Goal: Use online tool/utility: Use online tool/utility

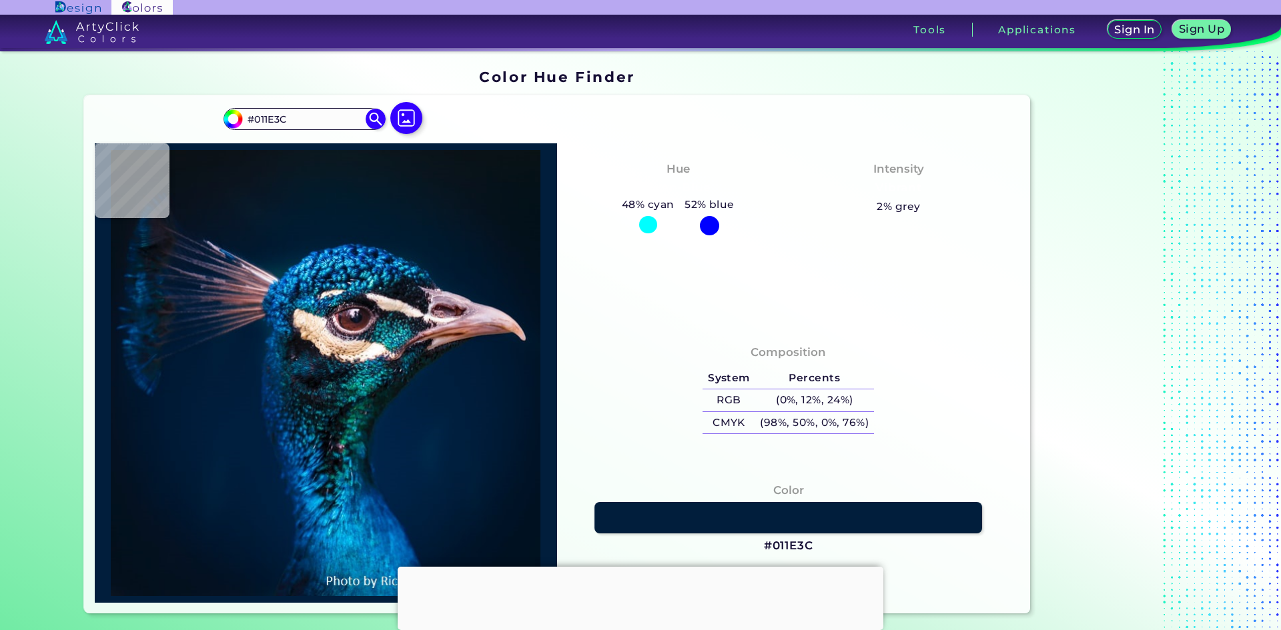
type input "#001d3b"
type input "#001D3B"
type input "#011e3e"
type input "#011E3E"
type input "#001f3e"
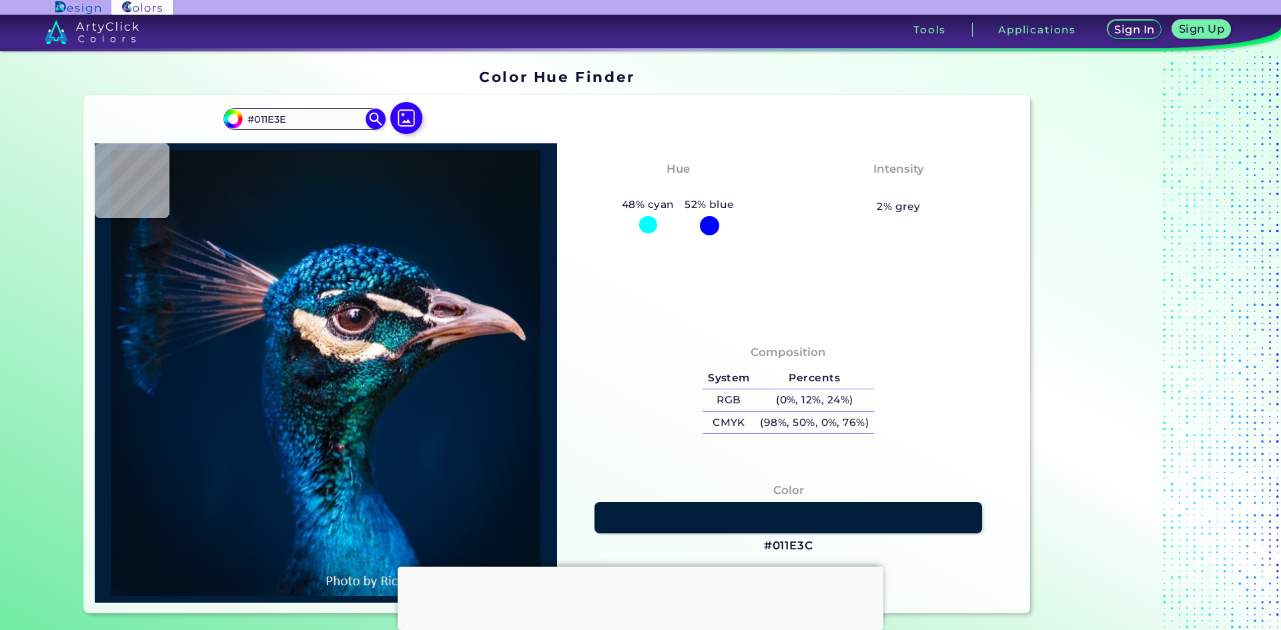
type input "#001F3E"
type input "#011f3e"
type input "#011F3E"
type input "#01203d"
type input "#01203D"
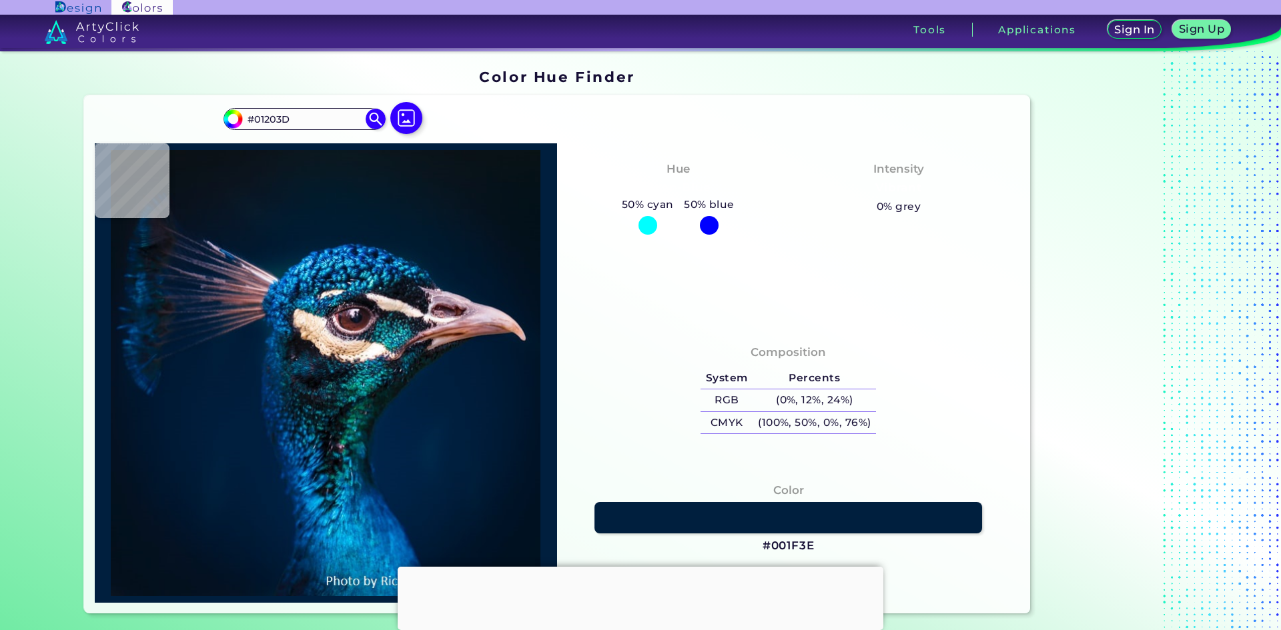
type input "#001e3b"
type input "#001E3B"
type input "#01203d"
type input "#01203D"
type input "#00213d"
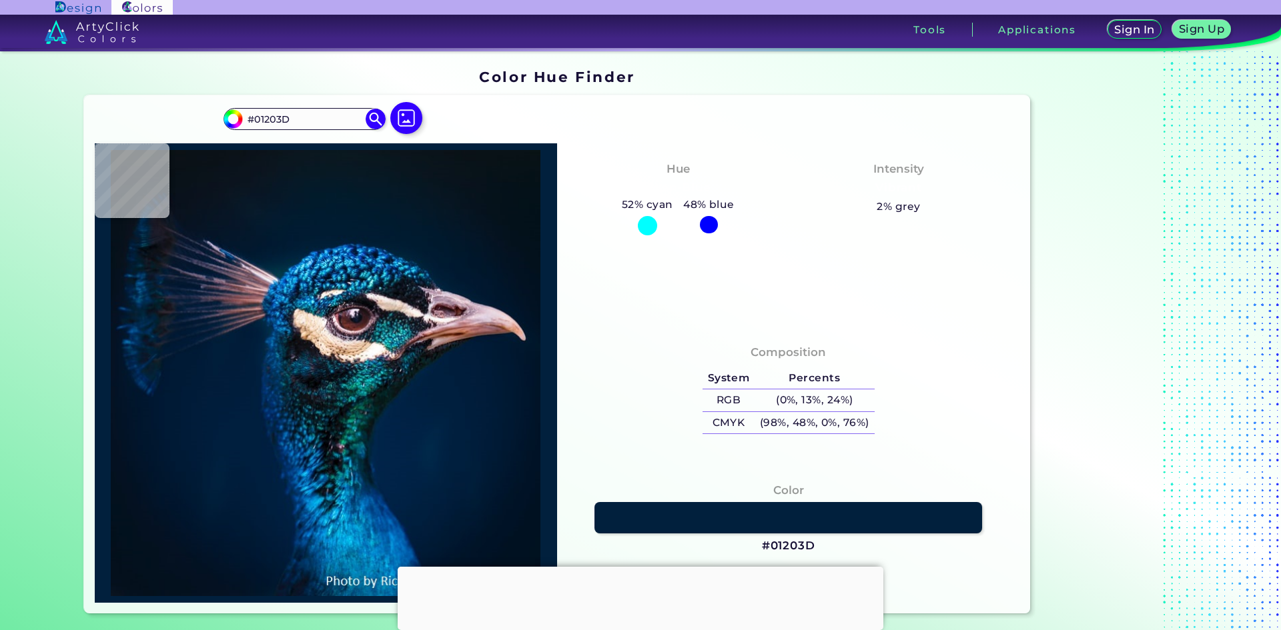
type input "#00213D"
type input "#02223e"
type input "#02223E"
type input "#012340"
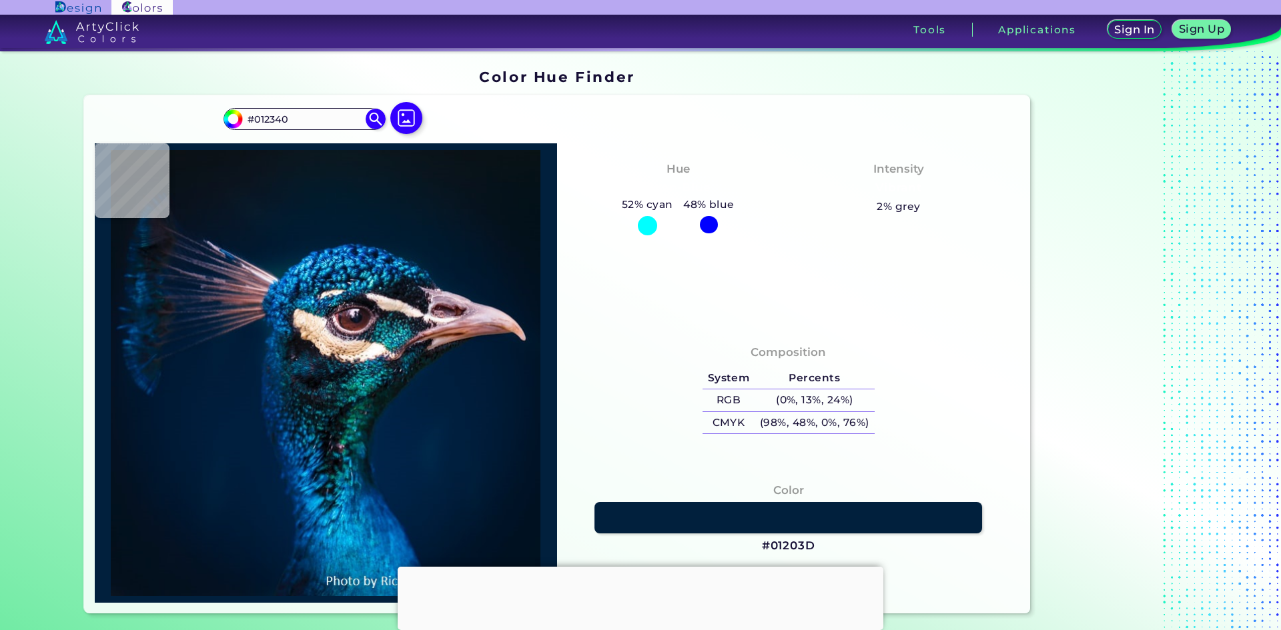
type input "#11273c"
type input "#11273C"
type input "#8d5a5f"
type input "#8D5A5F"
type input "#4b3d47"
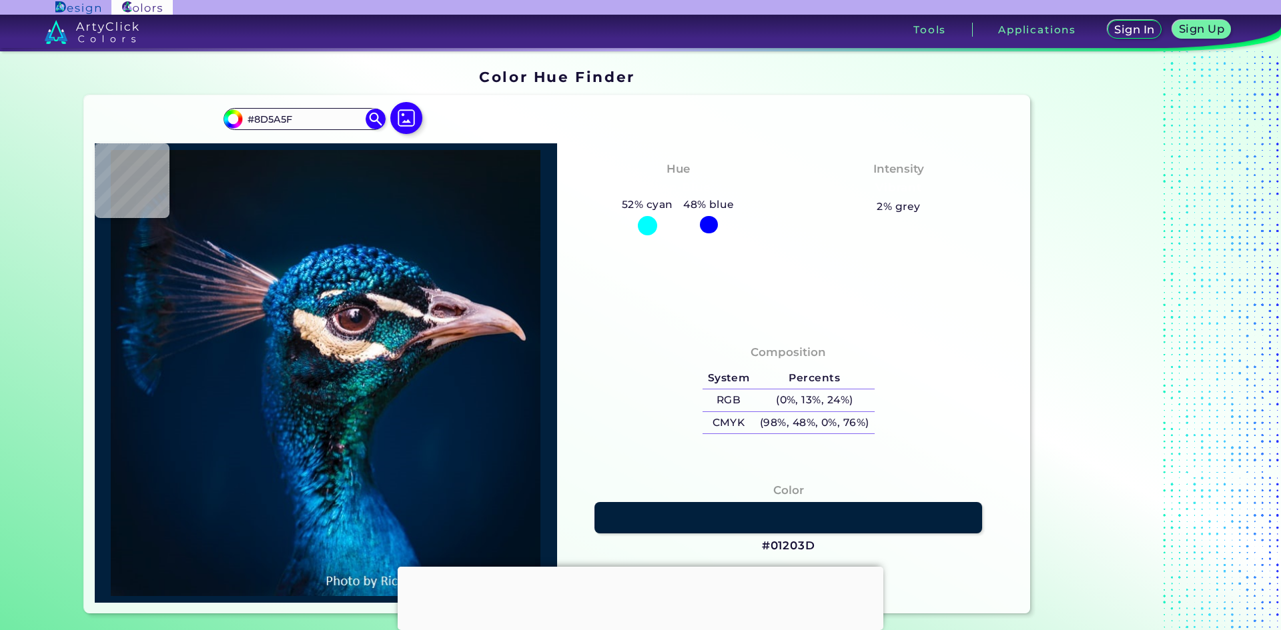
type input "#4B3D47"
type input "#4c353e"
type input "#4C353E"
type input "#3e2834"
type input "#3E2834"
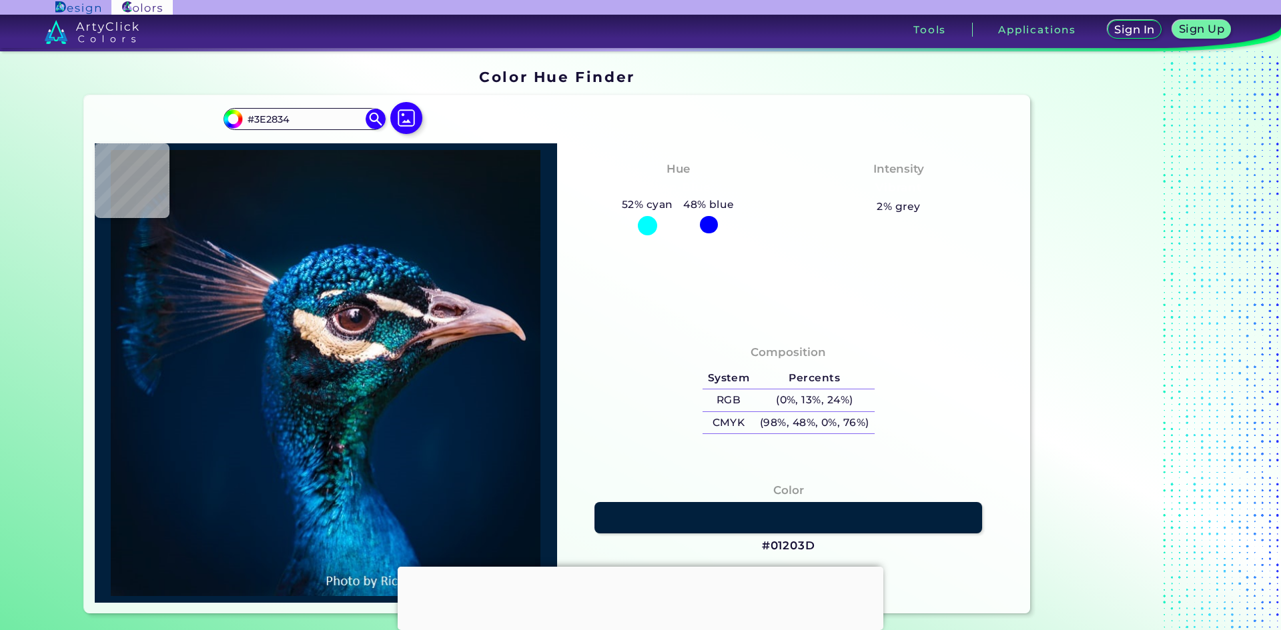
type input "#433e56"
type input "#433E56"
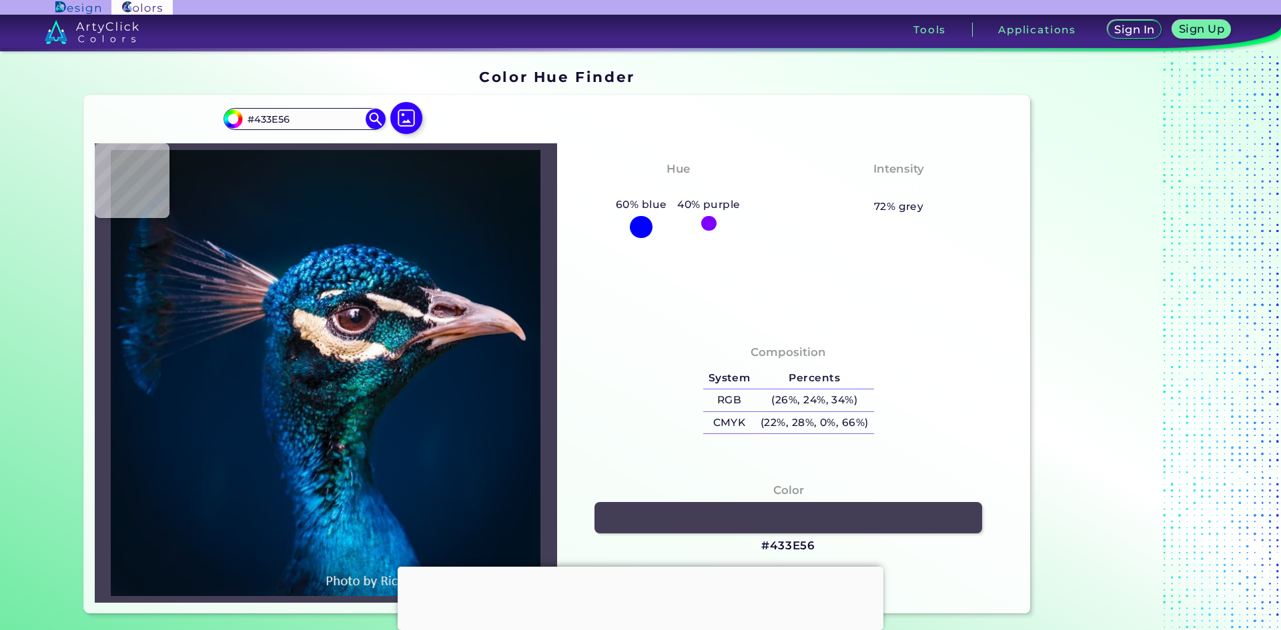
type input "#595570"
type input "#565572"
type input "#464b68"
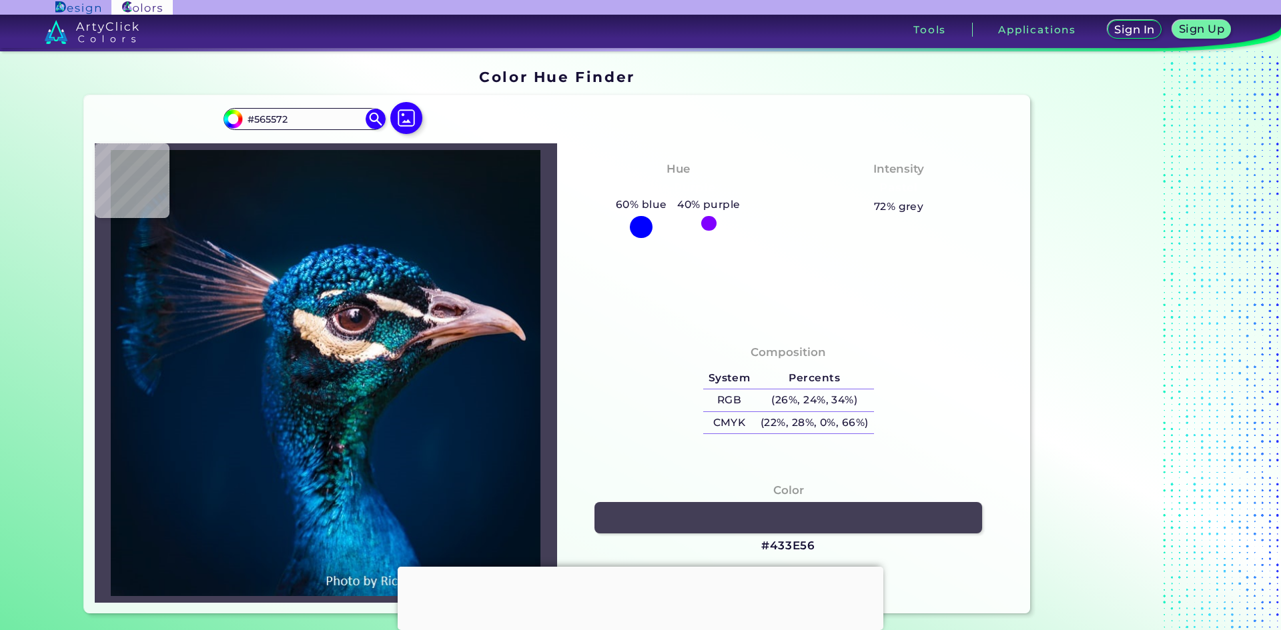
type input "#464B68"
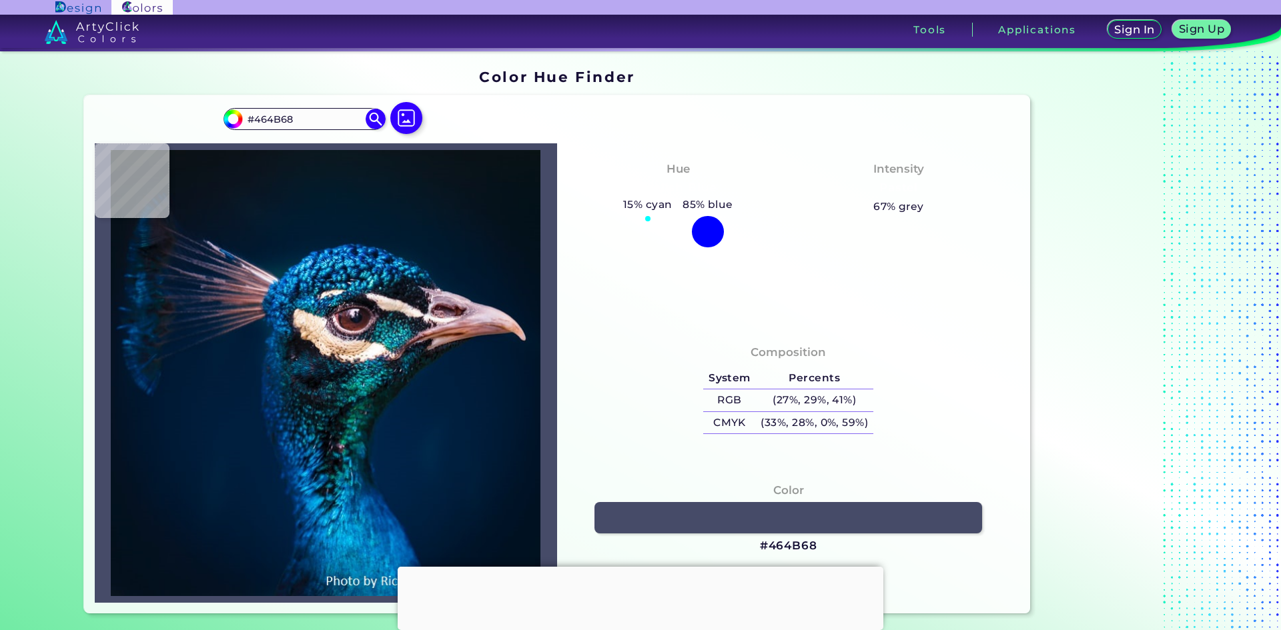
type input "#1c3b60"
type input "#1C3B60"
type input "#074274"
type input "#023c6f"
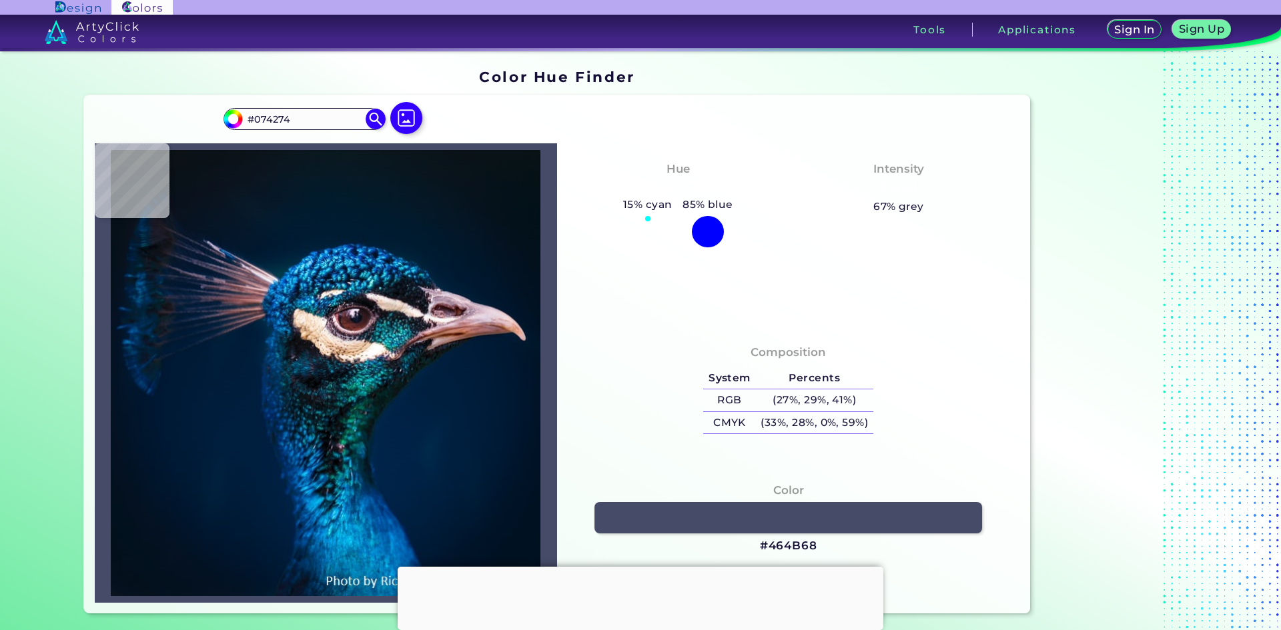
type input "#023C6F"
type input "#014971"
type input "#032b59"
type input "#032B59"
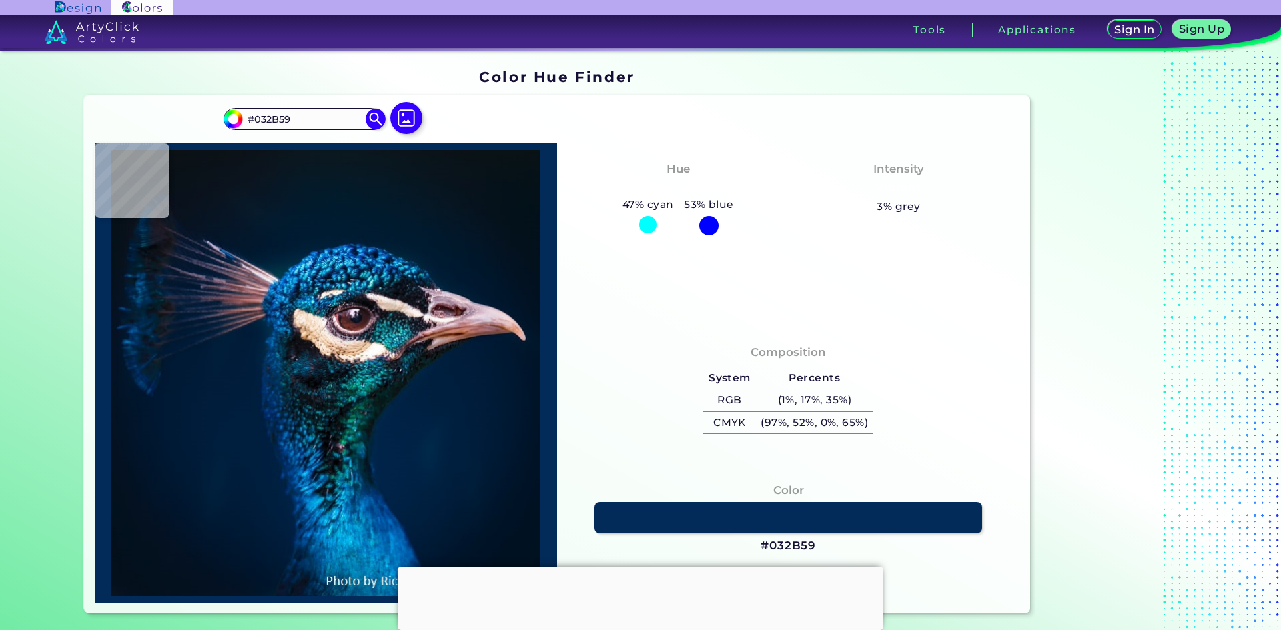
type input "#0e3253"
type input "#0E3253"
type input "#01294d"
type input "#01294D"
type input "#001f4e"
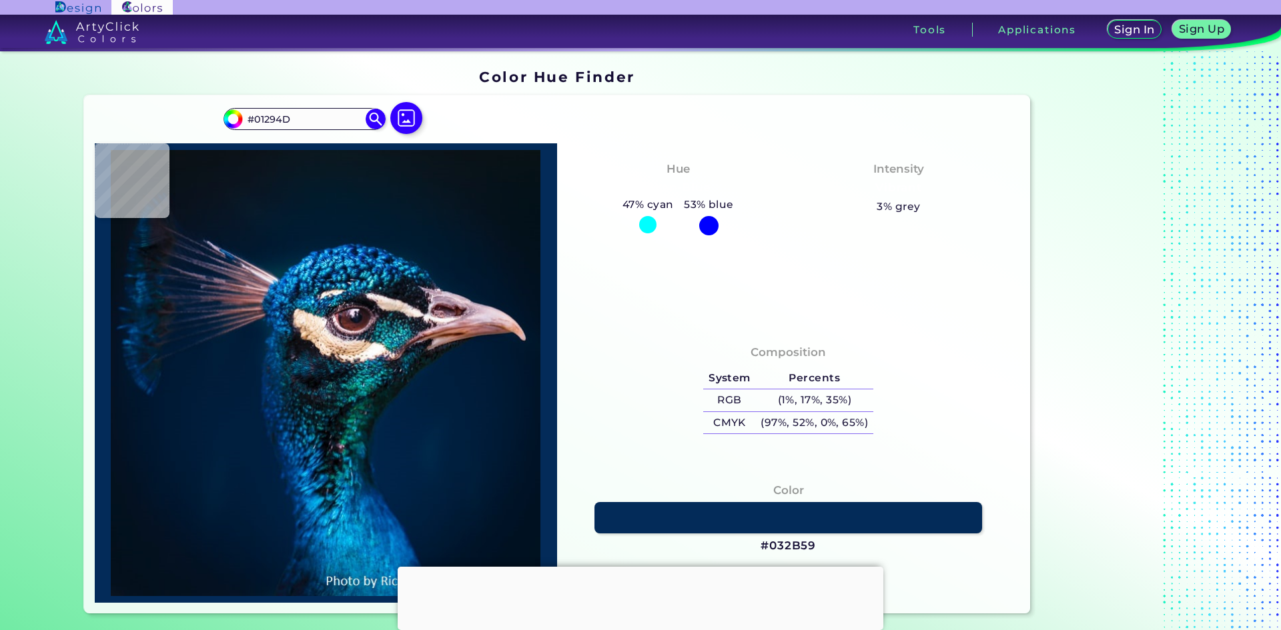
type input "#001F4E"
type input "#043b7b"
type input "#043B7B"
type input "#084381"
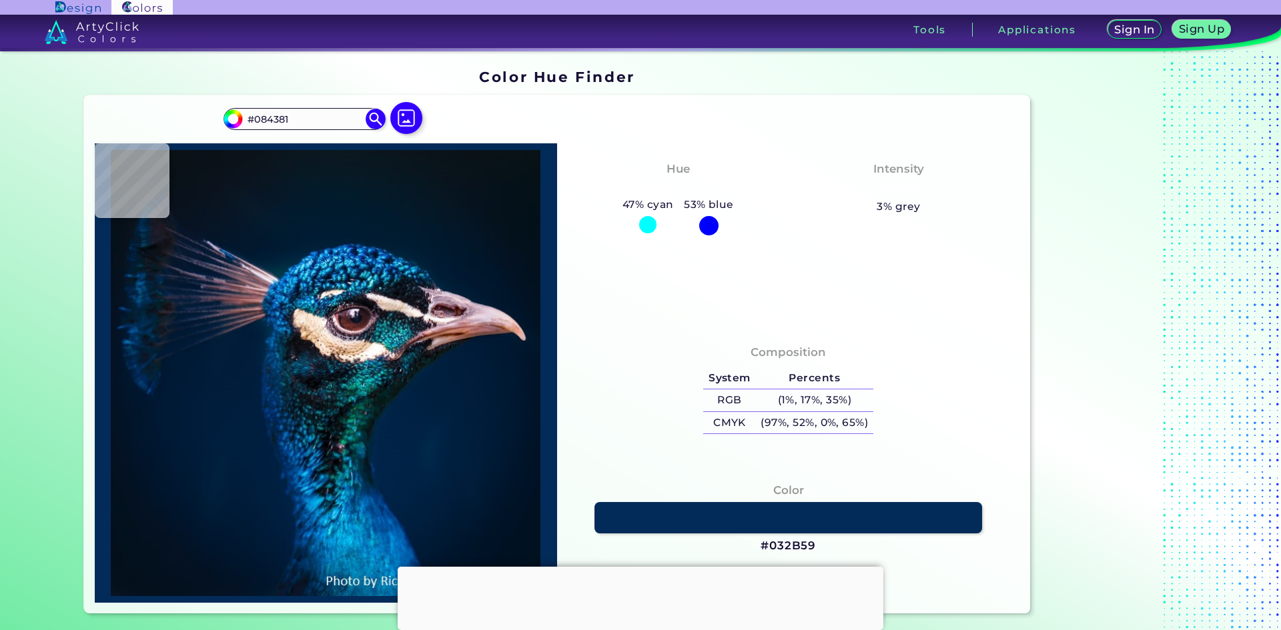
type input "#05457b"
type input "#05457B"
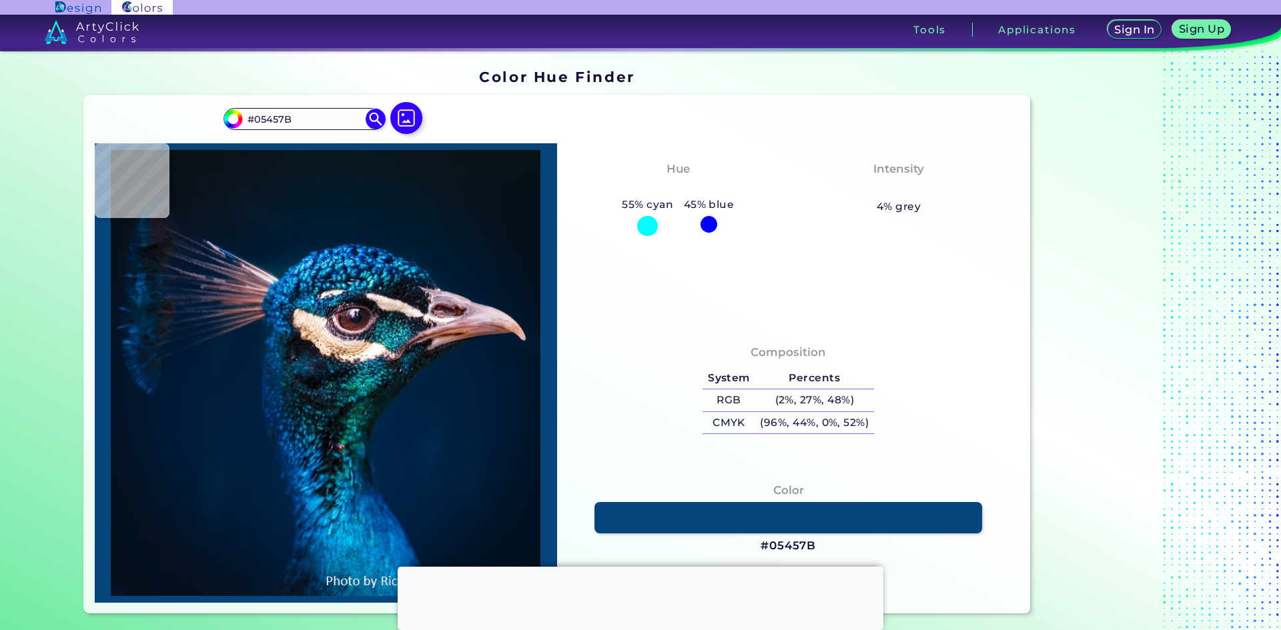
type input "#053e73"
type input "#053E73"
type input "#01386b"
type input "#01386B"
type input "#023768"
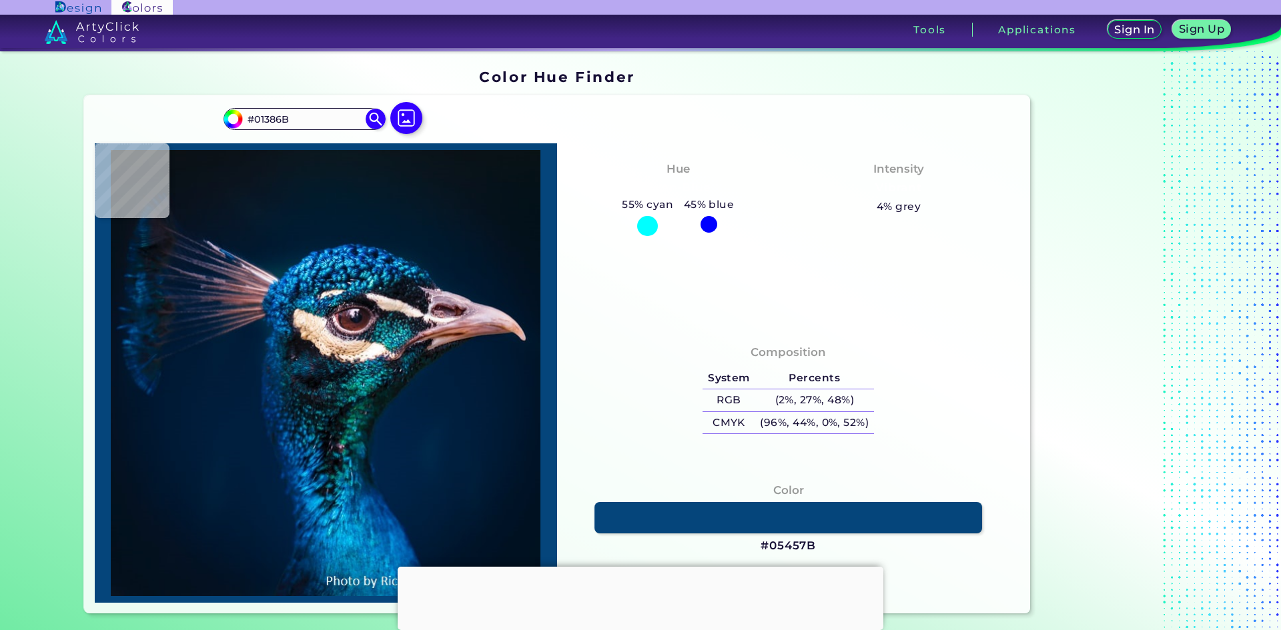
type input "#023768"
type input "#003259"
type input "#002b4a"
type input "#002B4A"
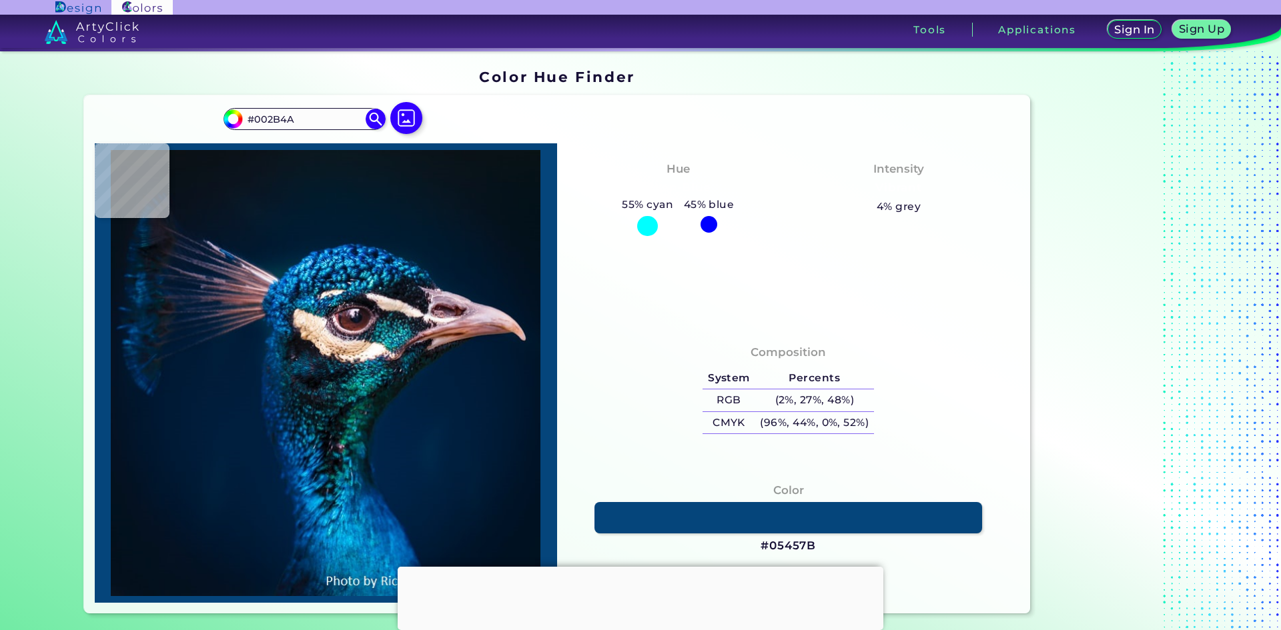
type input "#032e4c"
type input "#032E4C"
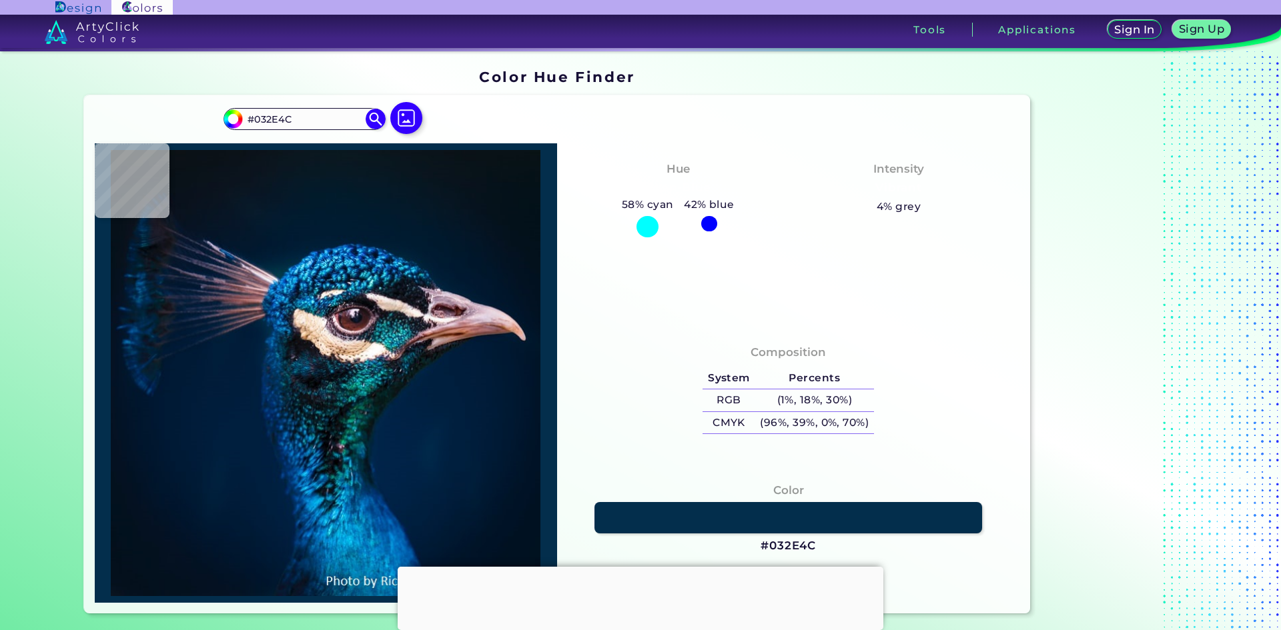
type input "#032f4a"
type input "#032F4A"
type input "#032f4b"
type input "#032F4B"
type input "#023050"
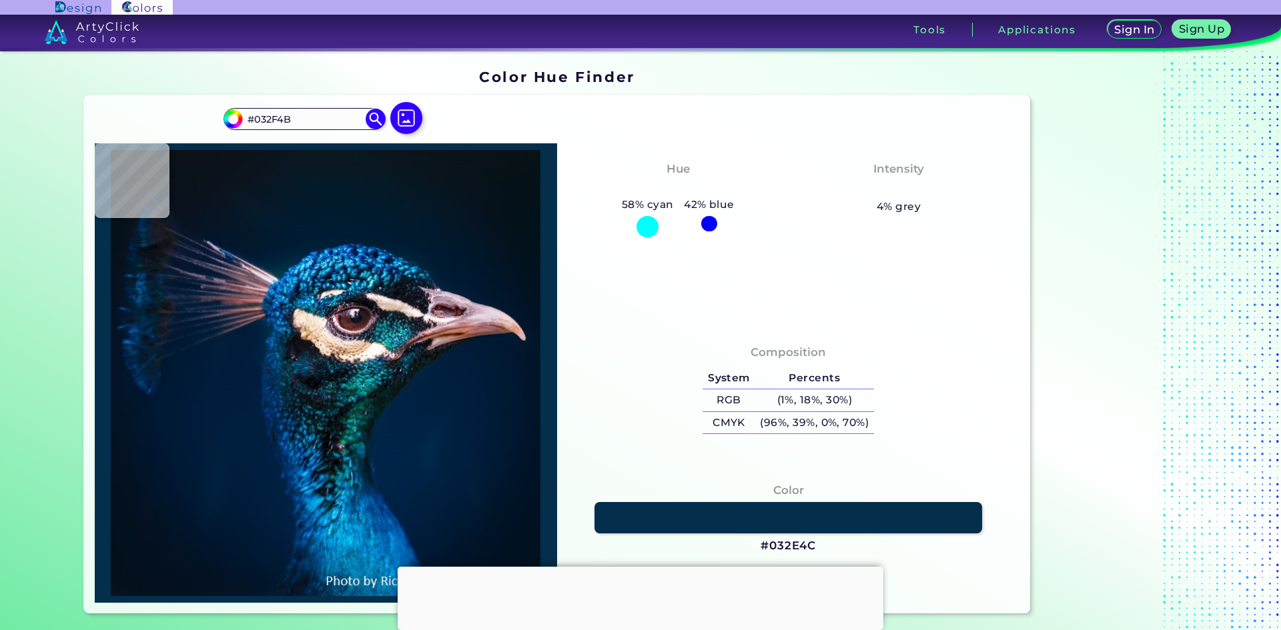
type input "#023050"
type input "#023051"
type input "#003155"
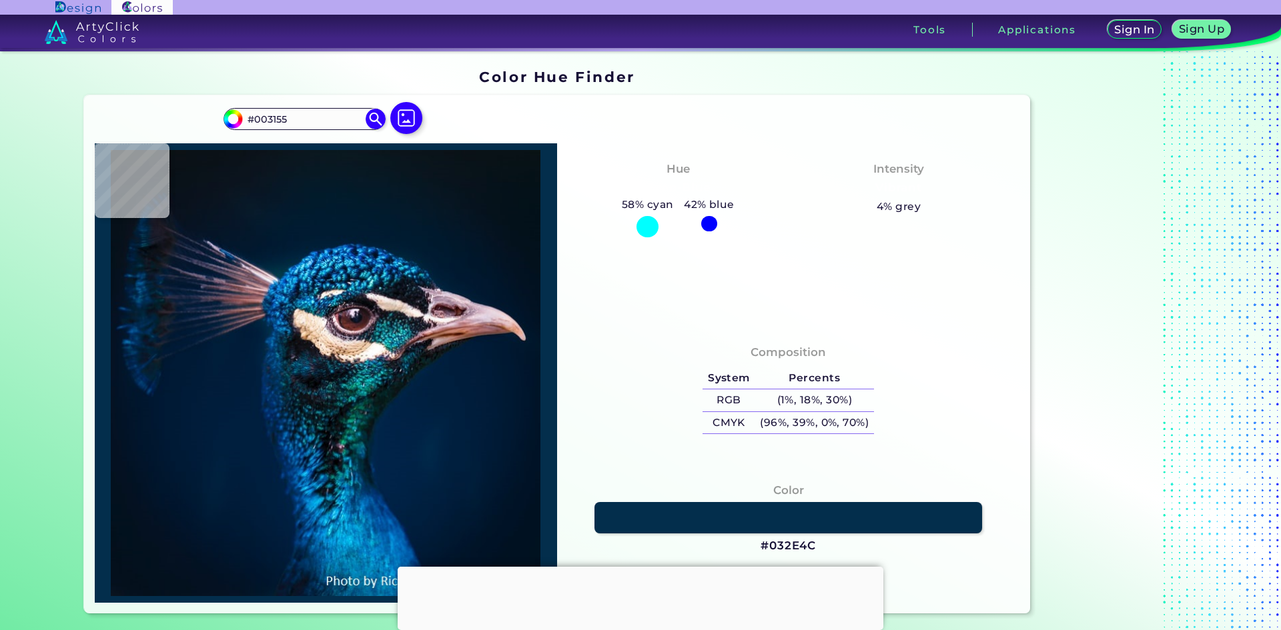
type input "#003158"
type input "#033c70"
type input "#033C70"
type input "#084c85"
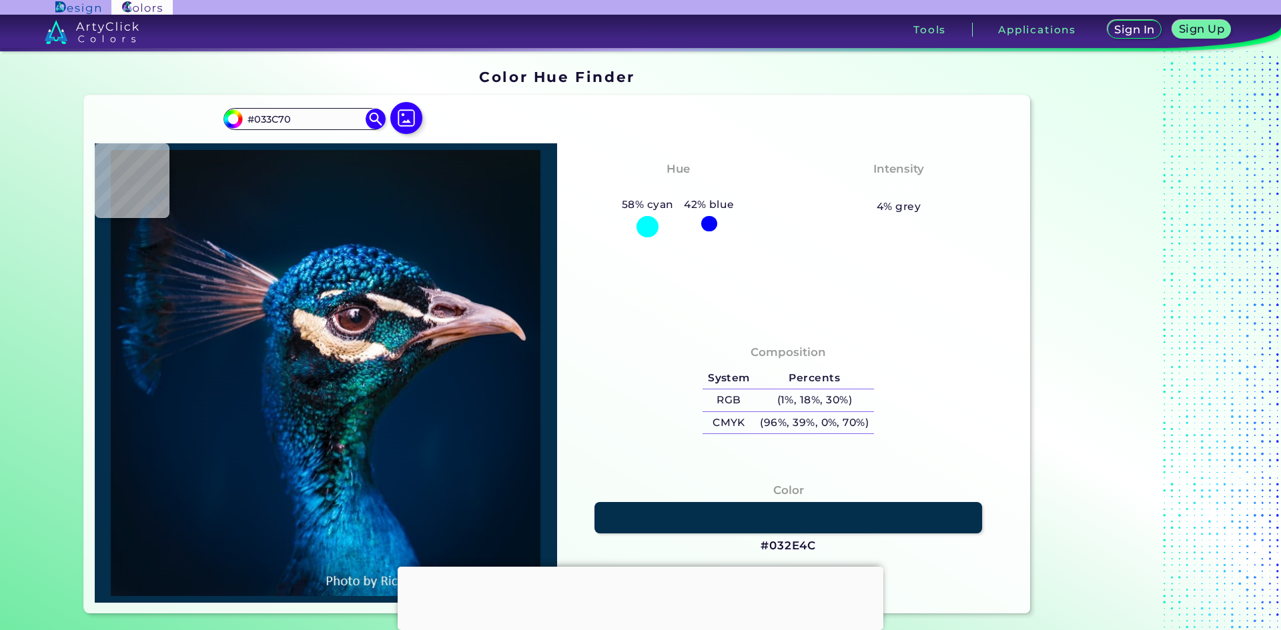
type input "#084C85"
type input "#003d76"
type input "#003D76"
type input "#054d87"
type input "#054D87"
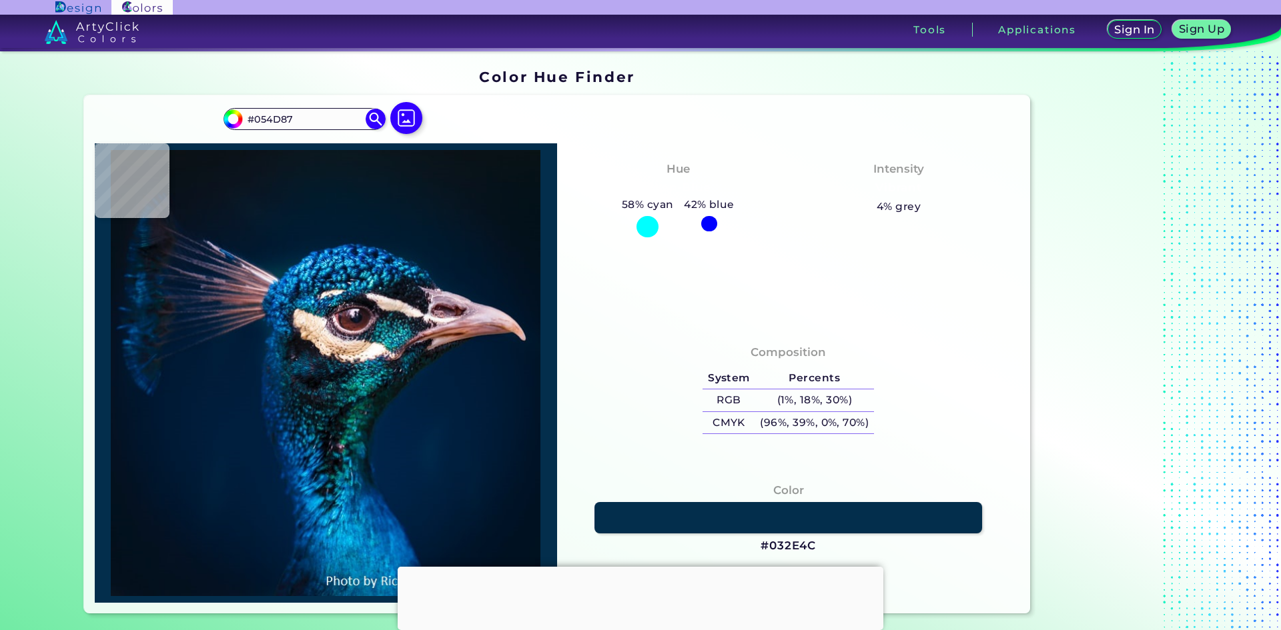
type input "#0b65a6"
type input "#0B65A6"
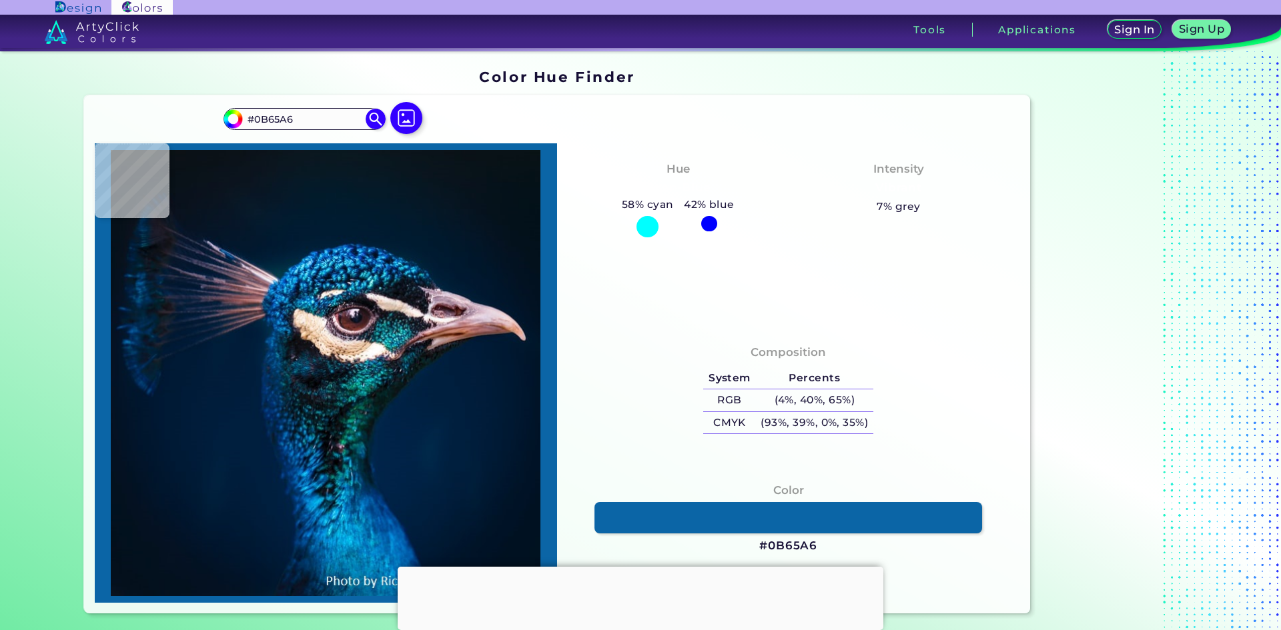
type input "#015a9e"
type input "#015A9E"
type input "#004e90"
type input "#004E90"
type input "#004e8a"
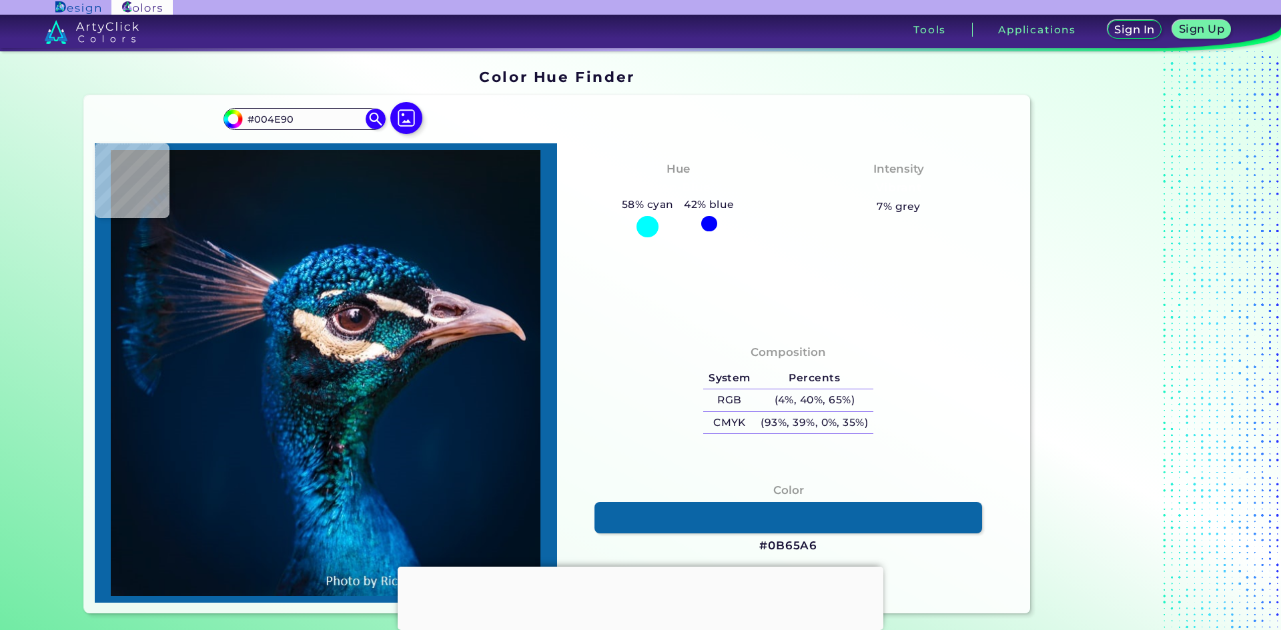
type input "#004E8A"
type input "#065893"
type input "#035591"
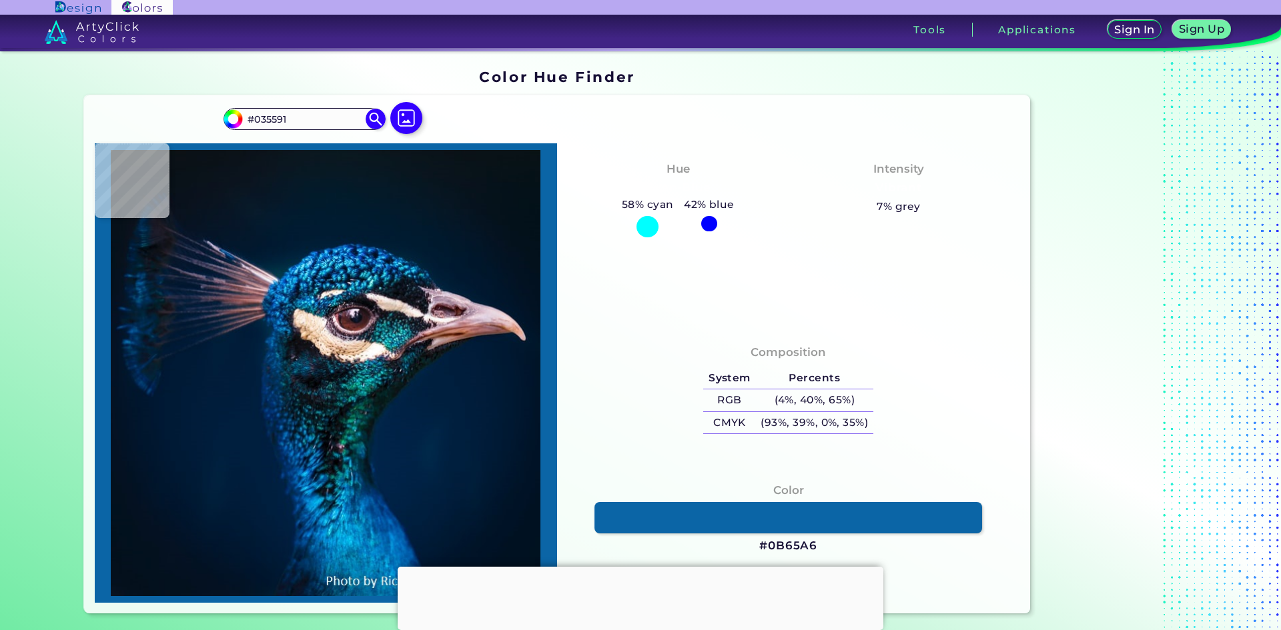
type input "#004c87"
type input "#004C87"
type input "#004179"
type input "#064270"
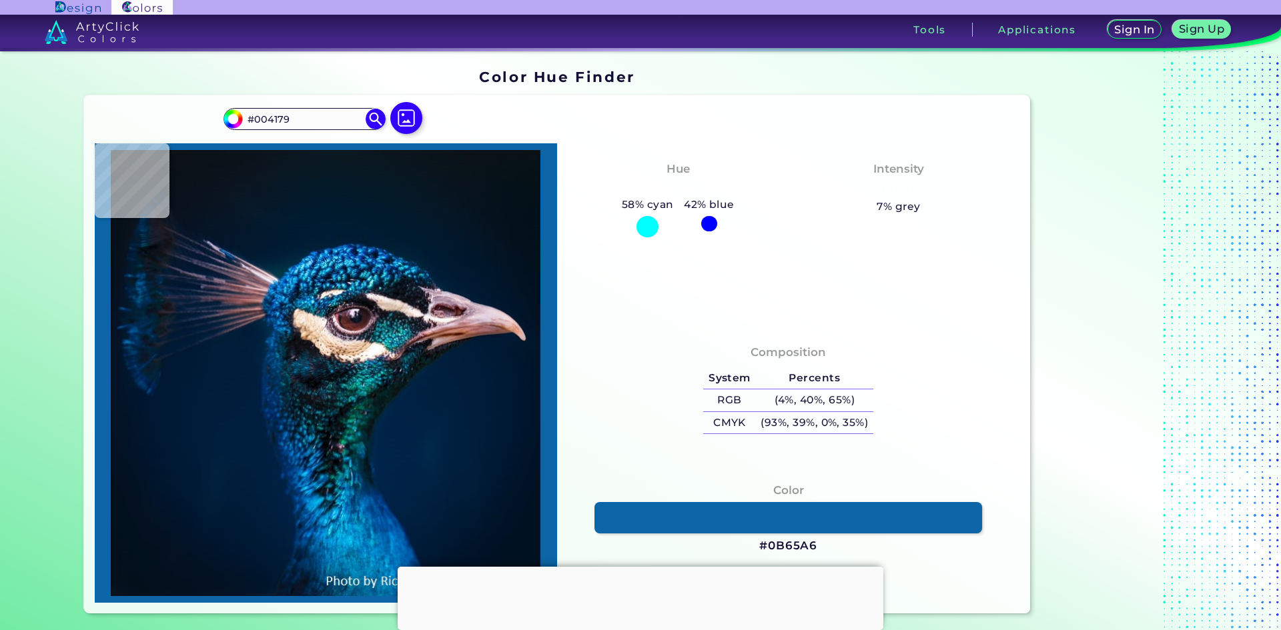
type input "#064270"
type input "#053767"
type input "#004572"
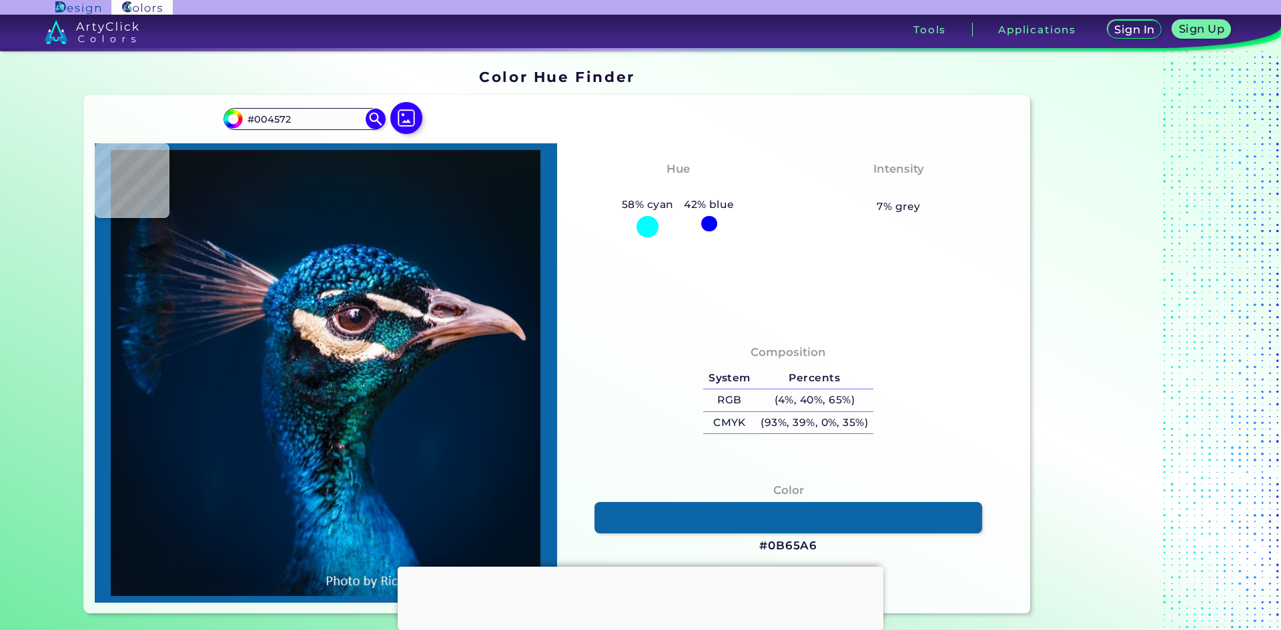
type input "#004575"
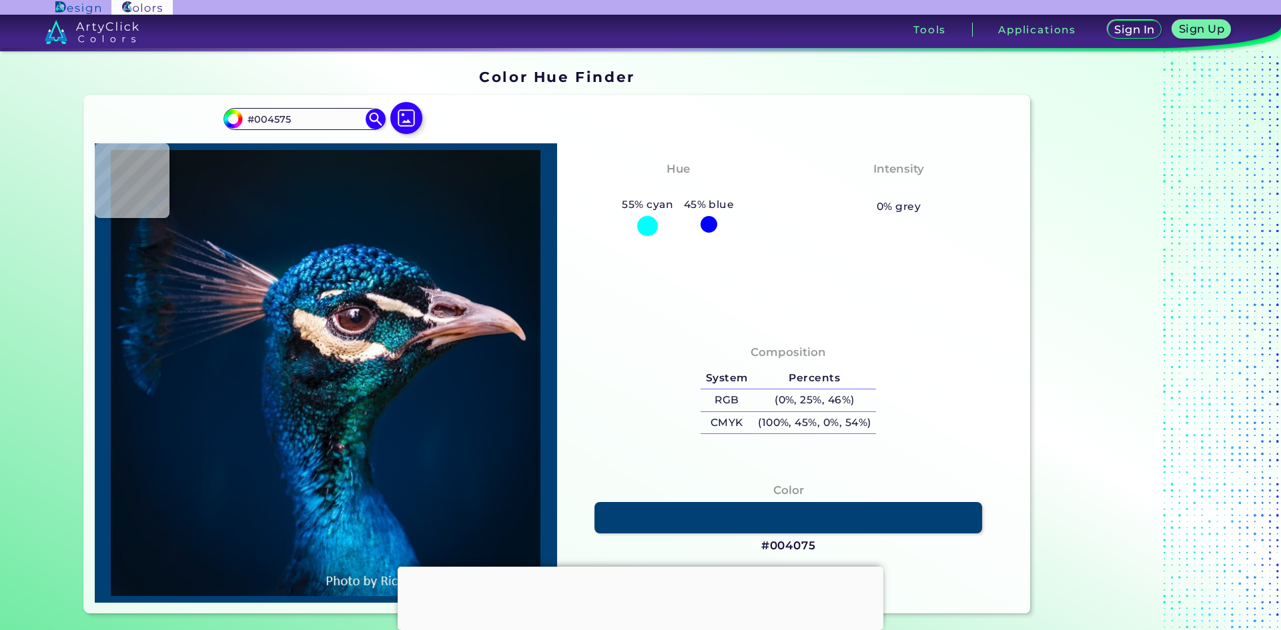
type input "#004075"
type input "#003a5d"
type input "#003A5D"
type input "#003c6d"
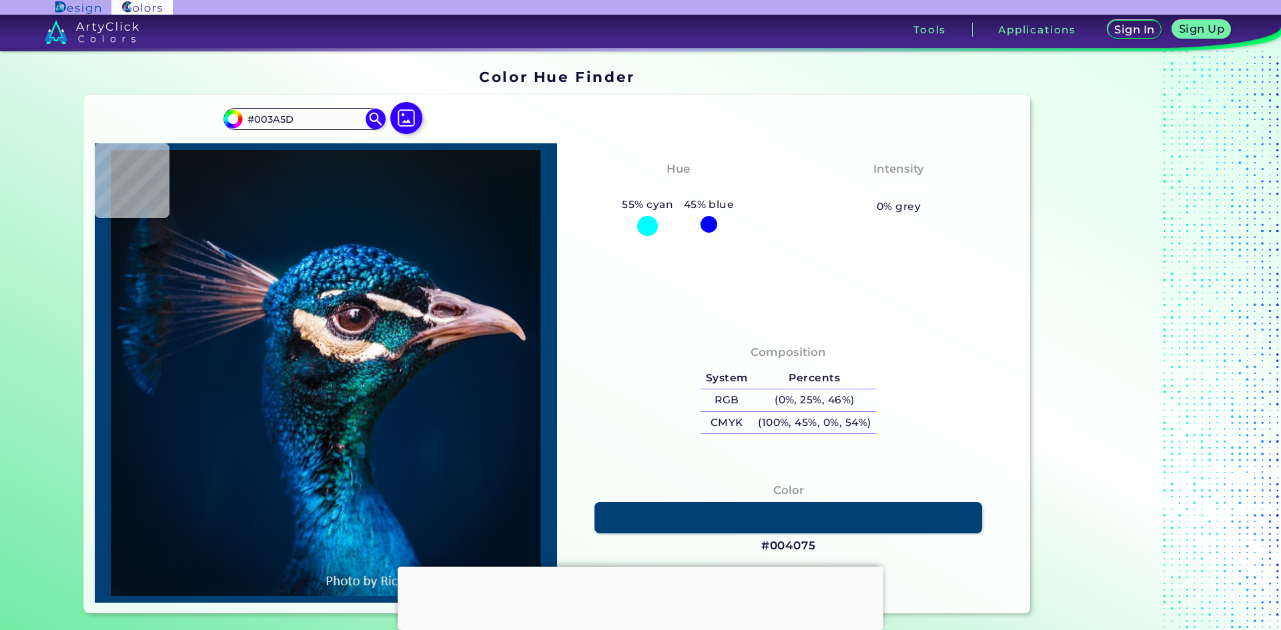
type input "#003C6D"
type input "#004174"
type input "#03477c"
type input "#03477C"
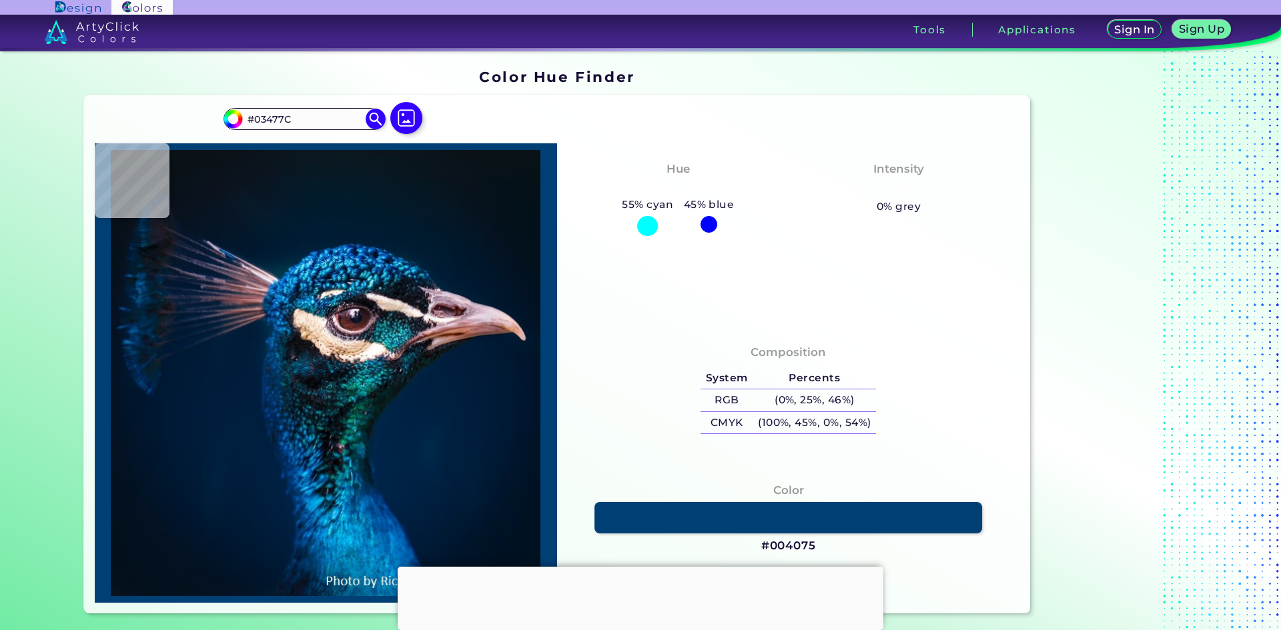
type input "#03416b"
type input "#03416B"
type input "#023d66"
type input "#023D66"
type input "#004576"
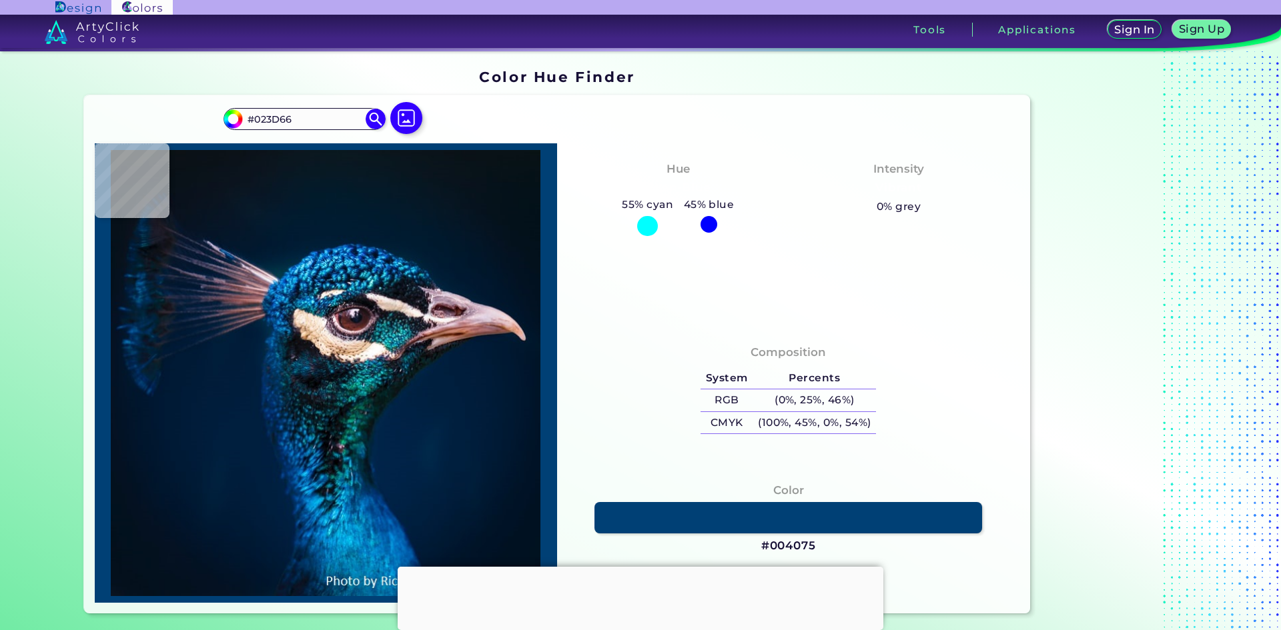
type input "#004576"
type input "#0c5587"
type input "#0C5587"
type input "#003a66"
type input "#003A66"
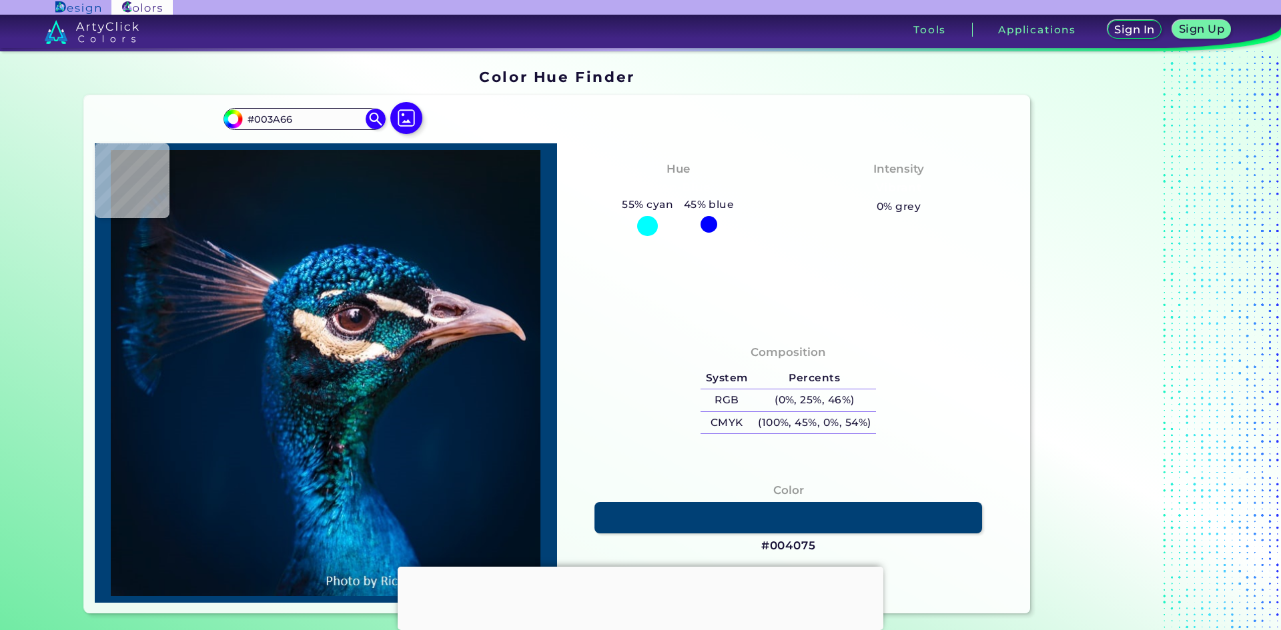
type input "#033a62"
type input "#033A62"
type input "#00365e"
type input "#00365E"
type input "#03355e"
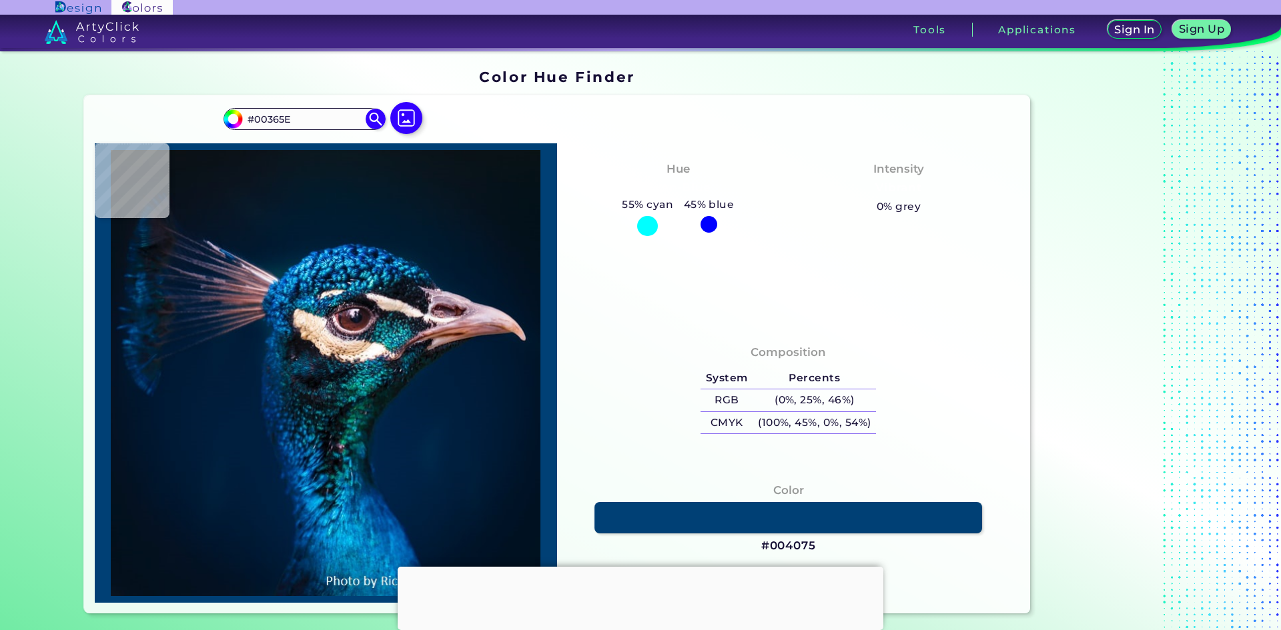
type input "#03355E"
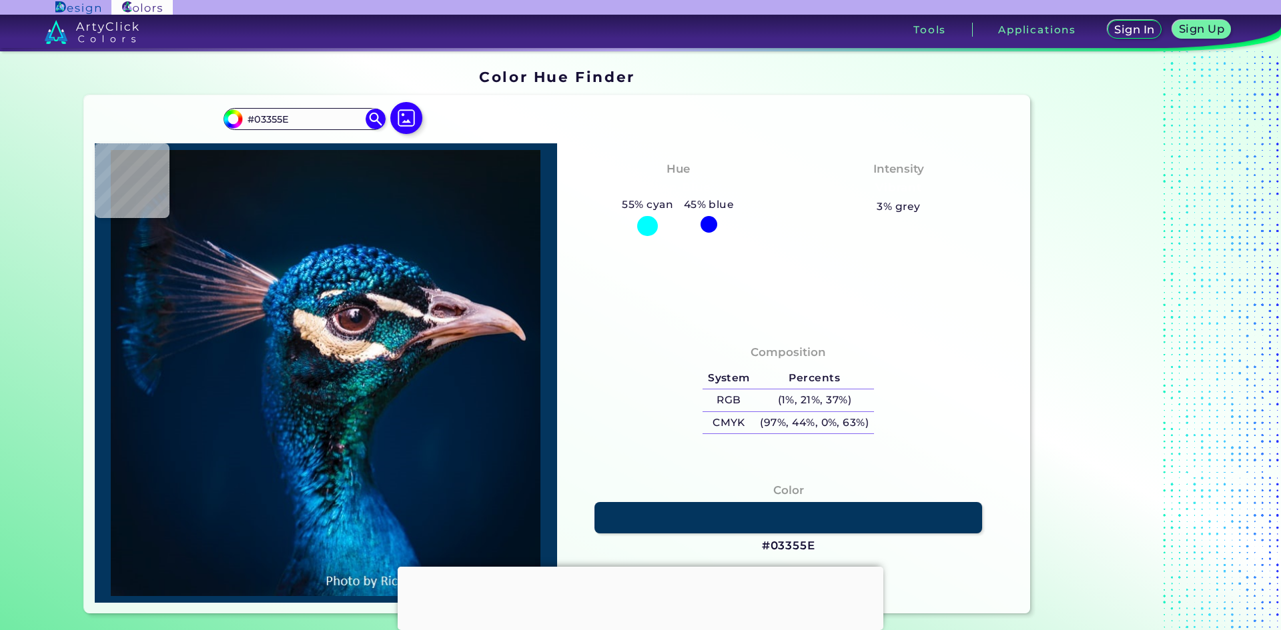
type input "#003761"
type input "#003056"
type input "#022b44"
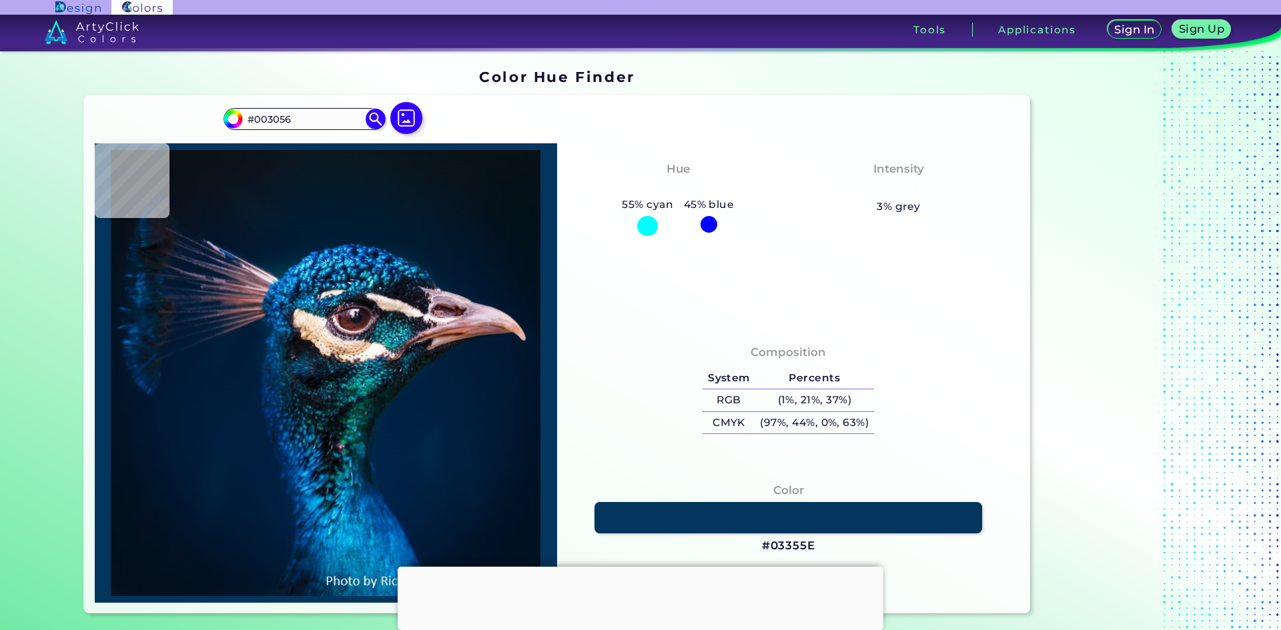
type input "#022B44"
type input "#06375d"
type input "#06375D"
type input "#022640"
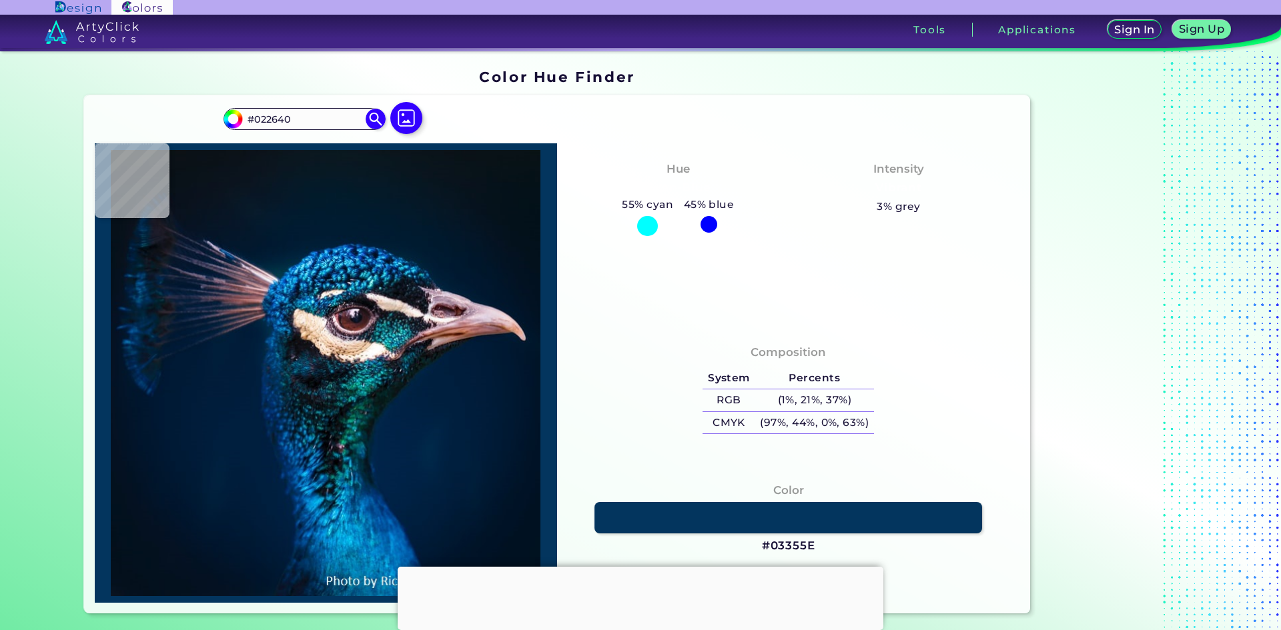
type input "#09283b"
type input "#09283B"
type input "#012940"
type input "#0a212f"
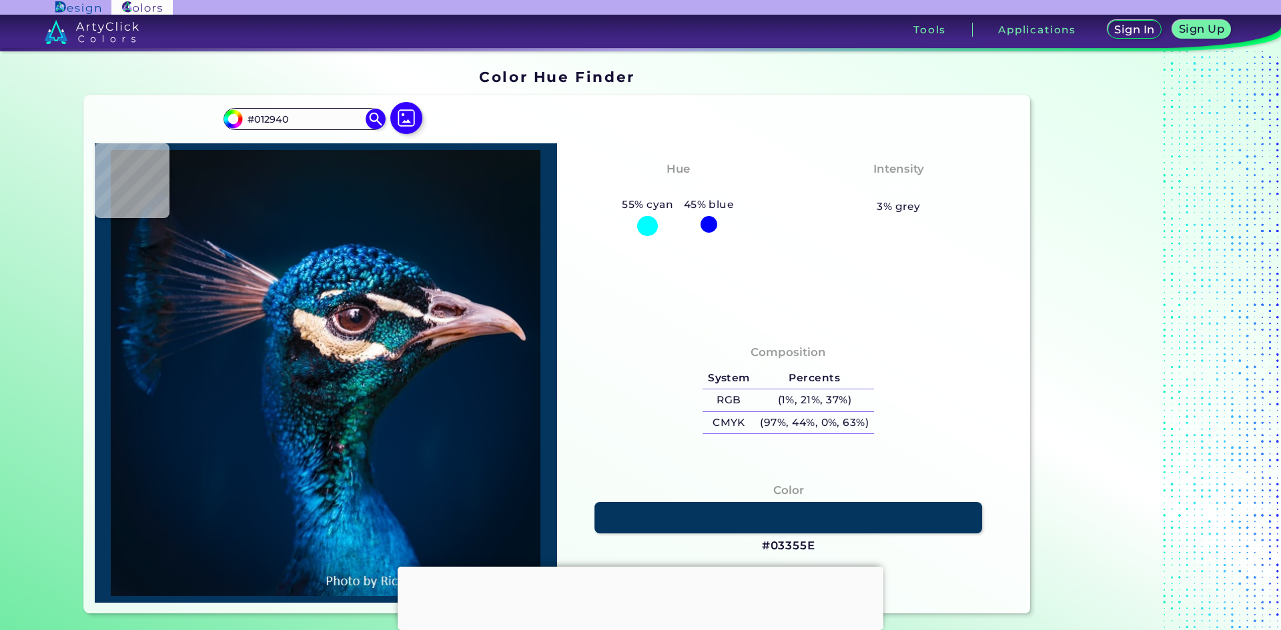
type input "#0A212F"
type input "#03314f"
type input "#03314F"
type input "#023762"
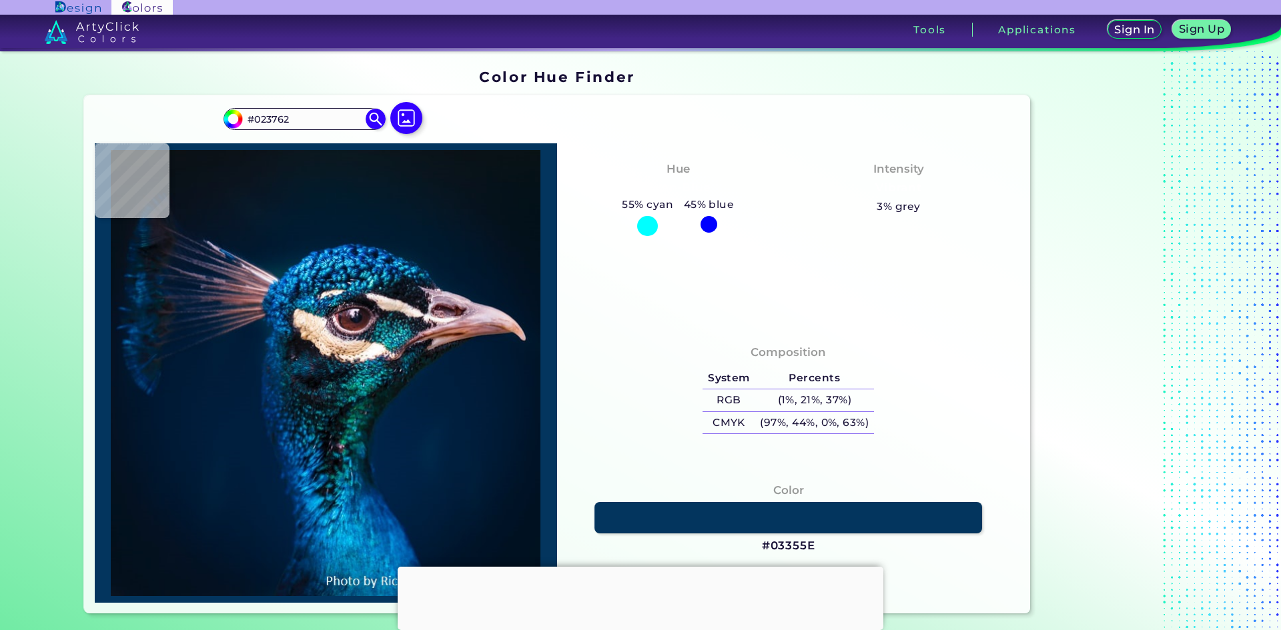
type input "#1b598e"
type input "#1B598E"
type input "#031e33"
type input "#031E33"
type input "#114967"
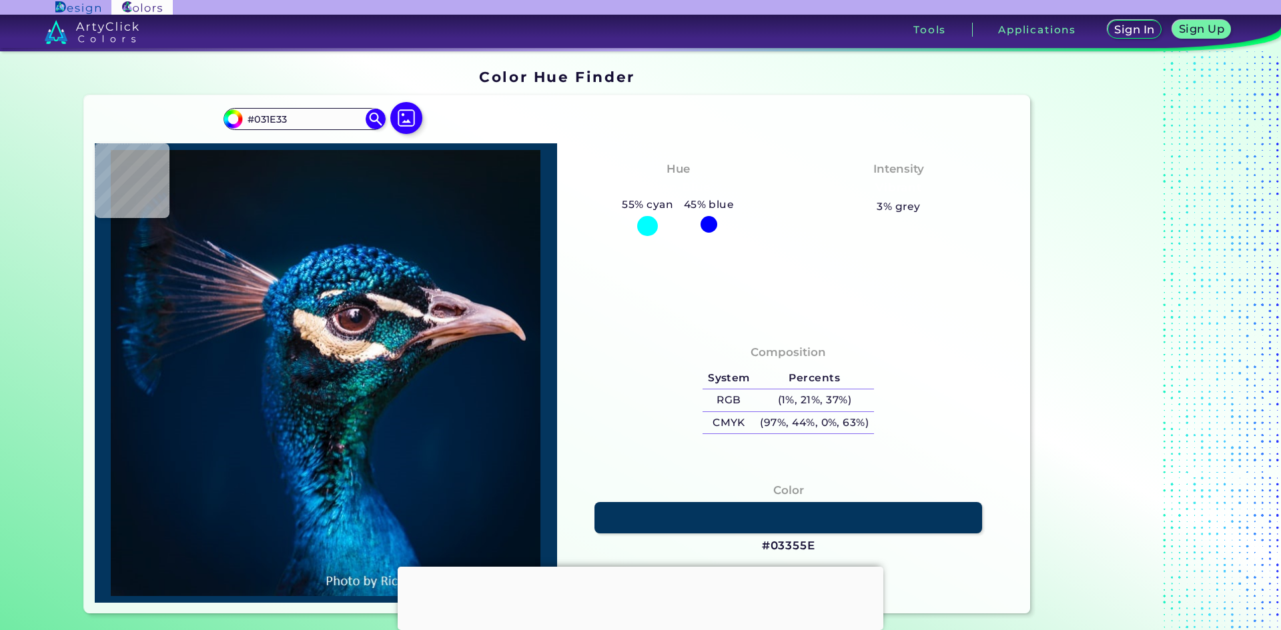
type input "#114967"
type input "#0c4371"
type input "#0C4371"
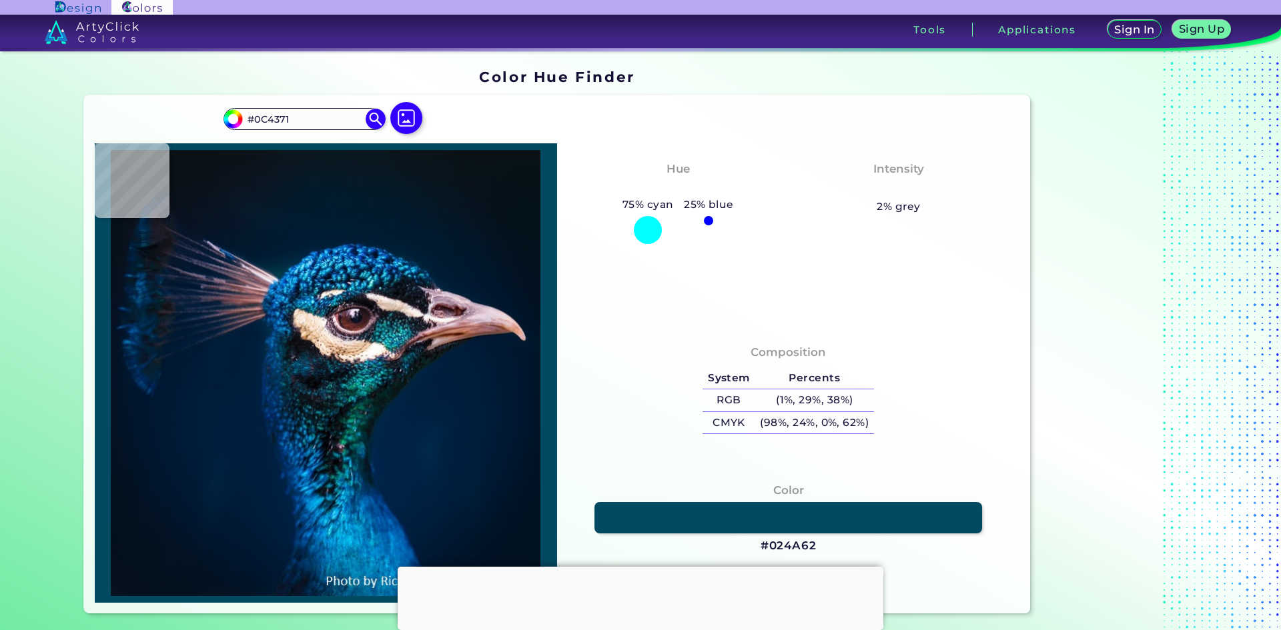
type input "#024a62"
type input "#024A62"
type input "#001e3c"
type input "#001E3C"
type input "#043153"
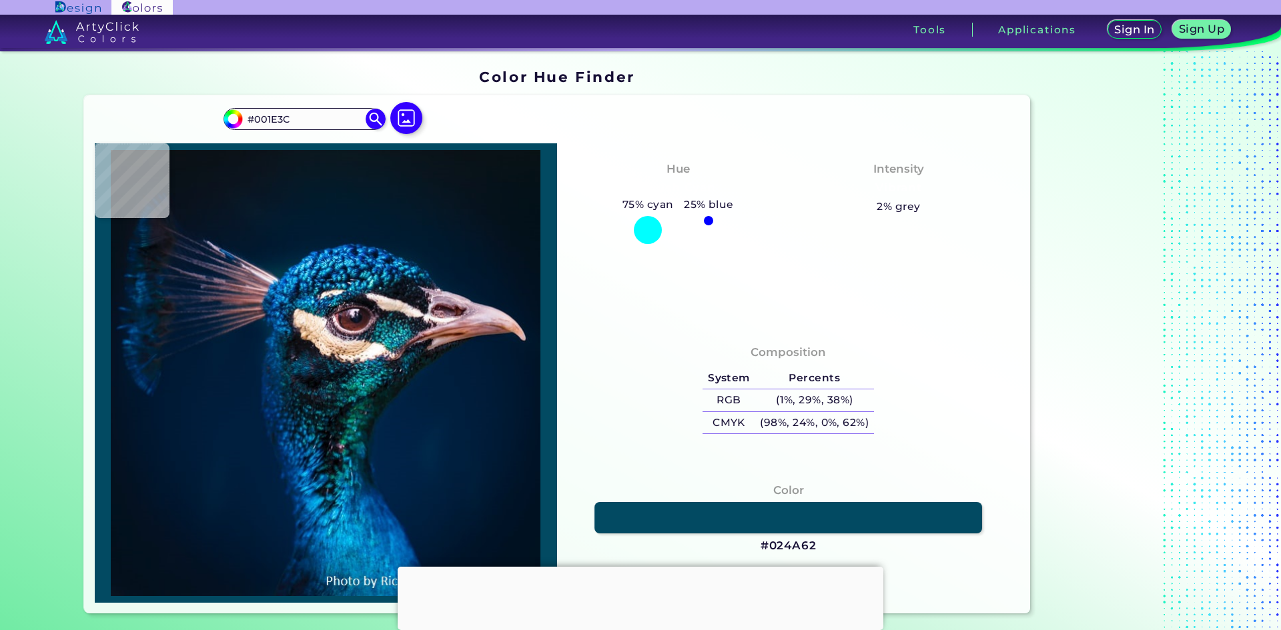
type input "#043153"
type input "#148cc3"
type input "#148CC3"
type input "#08679d"
type input "#08679D"
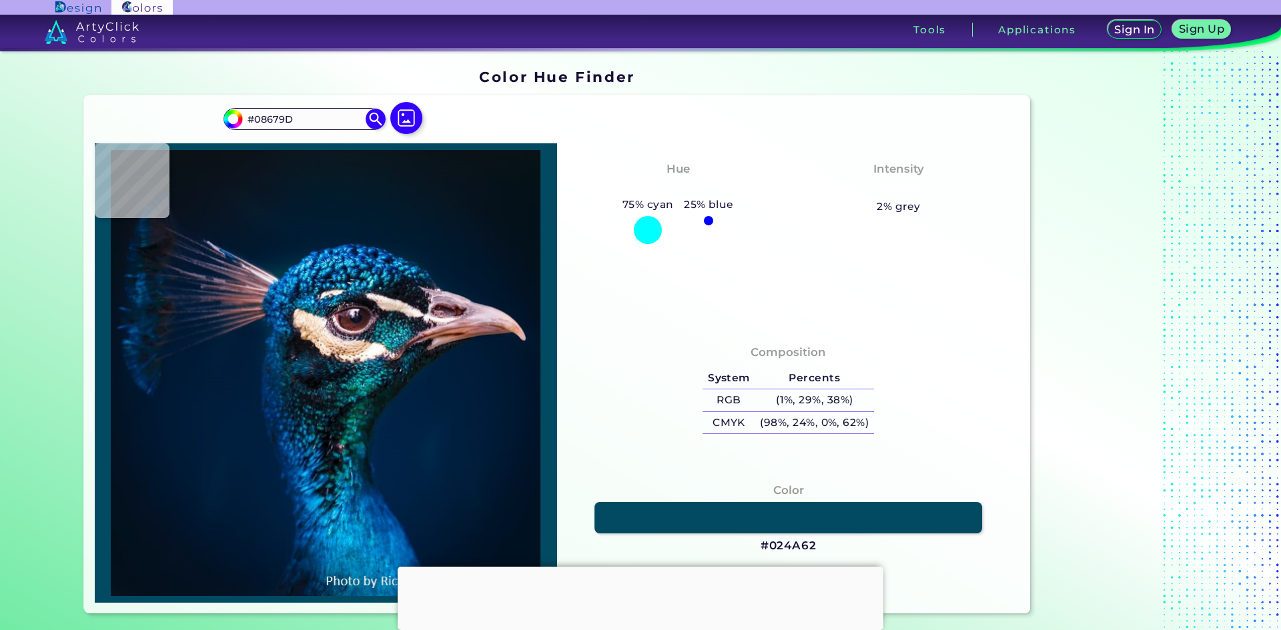
type input "#01416b"
type input "#01416B"
type input "#08588d"
type input "#08588D"
type input "#000e1e"
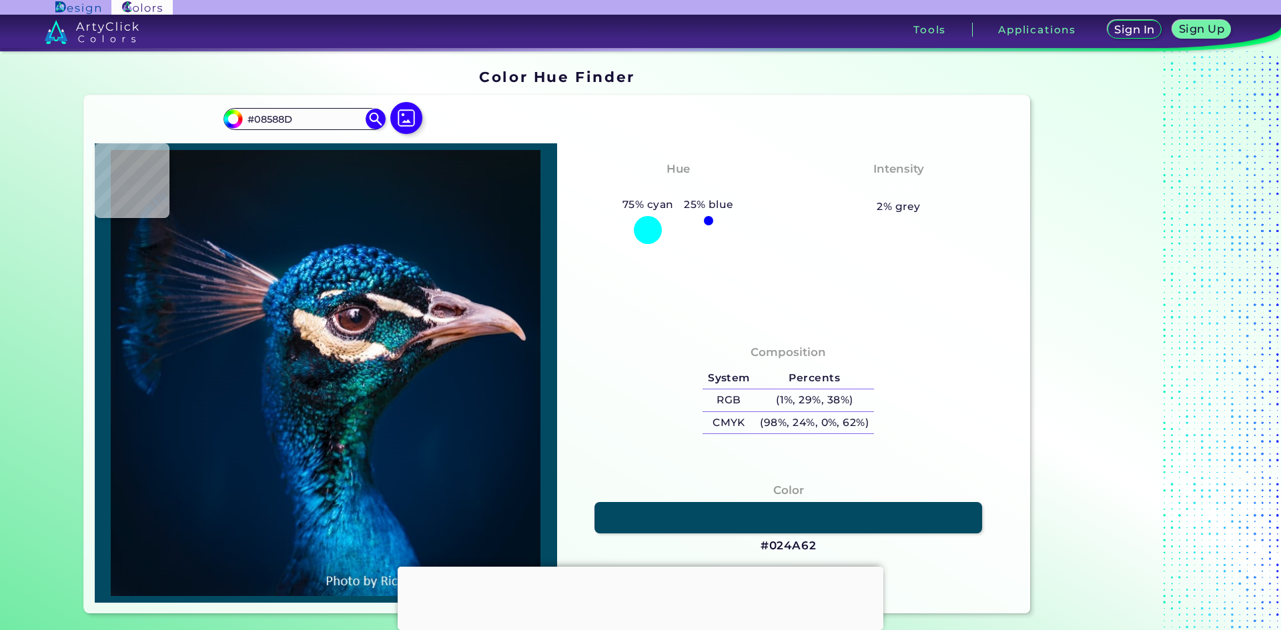
type input "#000E1E"
type input "#001a27"
type input "#001A27"
type input "#005e73"
type input "#005E73"
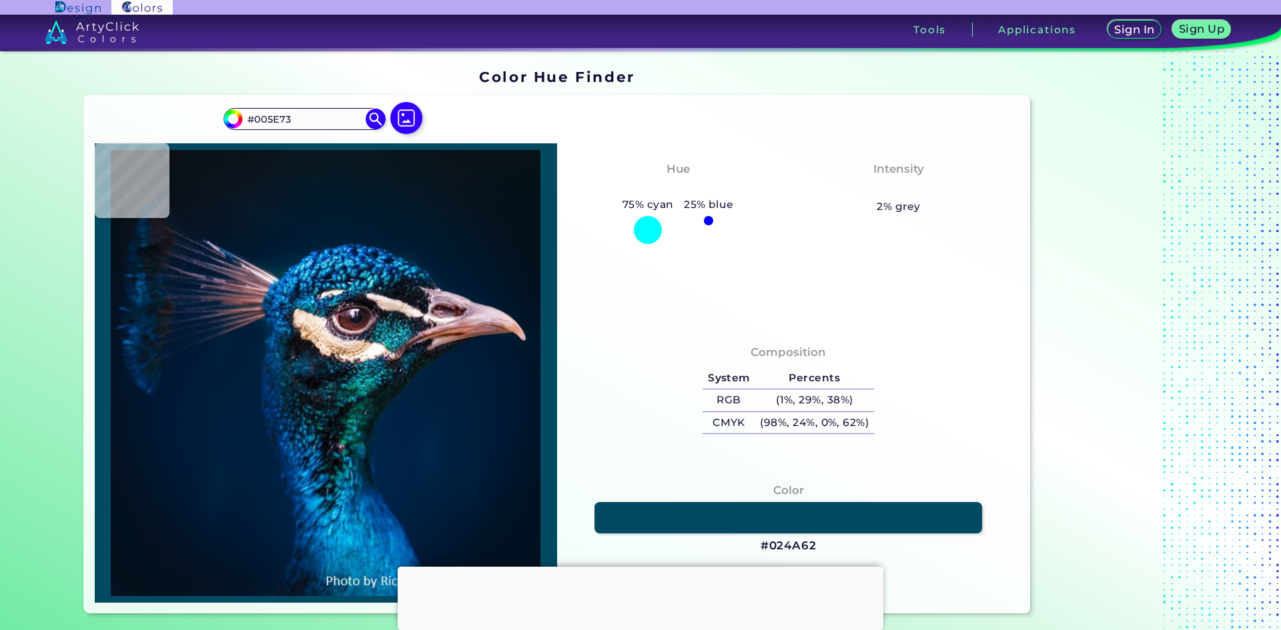
type input "#00243b"
type input "#00243B"
type input "#002448"
type input "#002247"
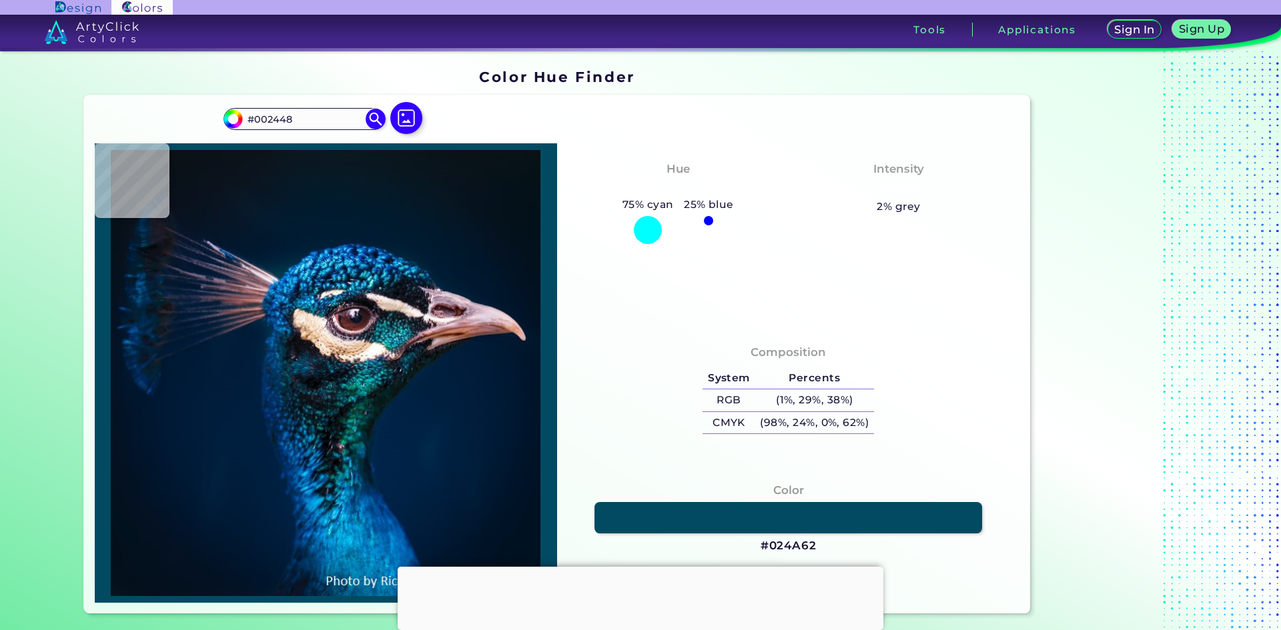
type input "#002247"
type input "#012348"
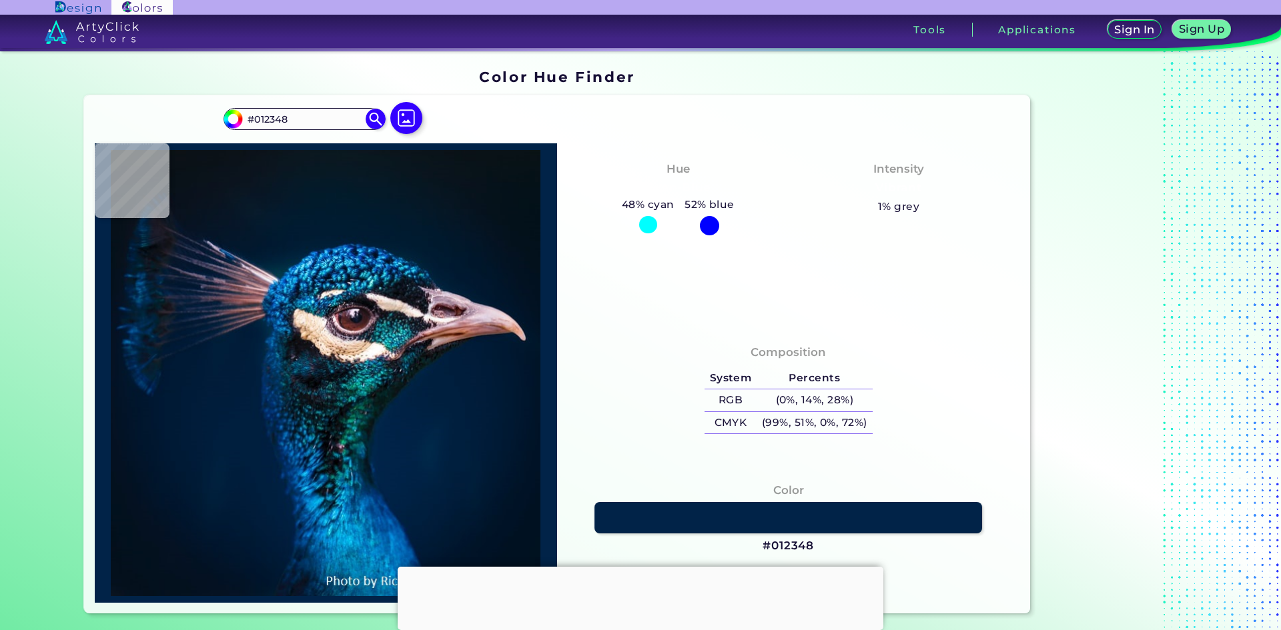
type input "#002247"
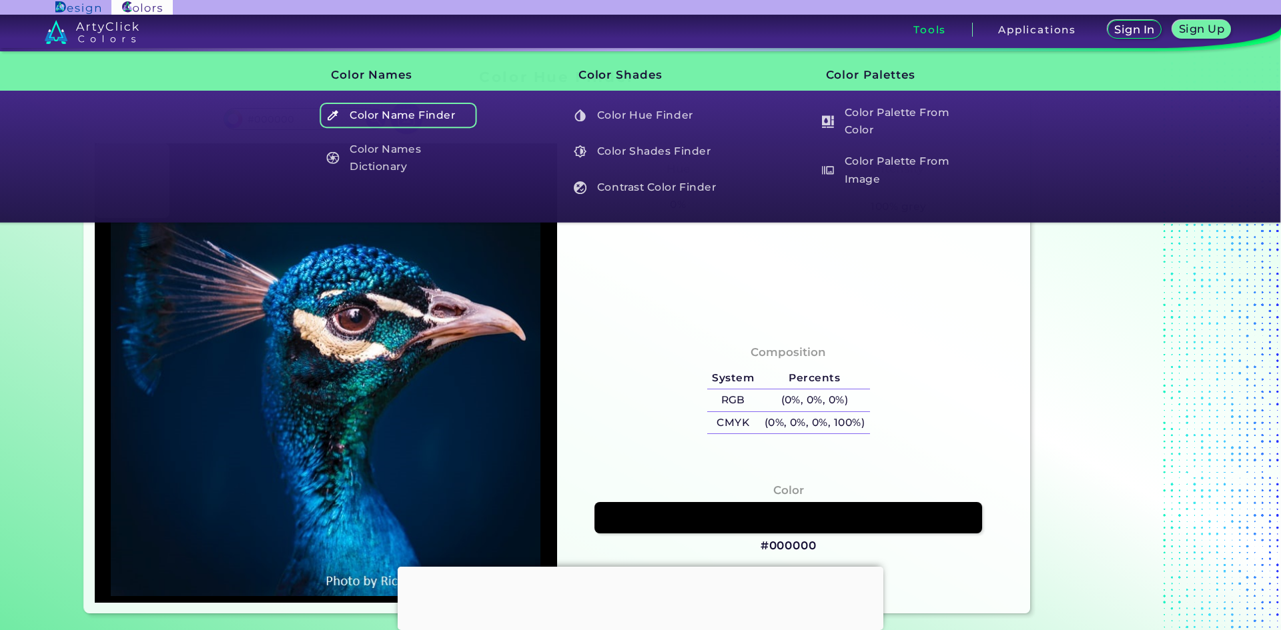
click at [374, 119] on h5 "Color Name Finder" at bounding box center [398, 115] width 157 height 25
